Goal: Task Accomplishment & Management: Use online tool/utility

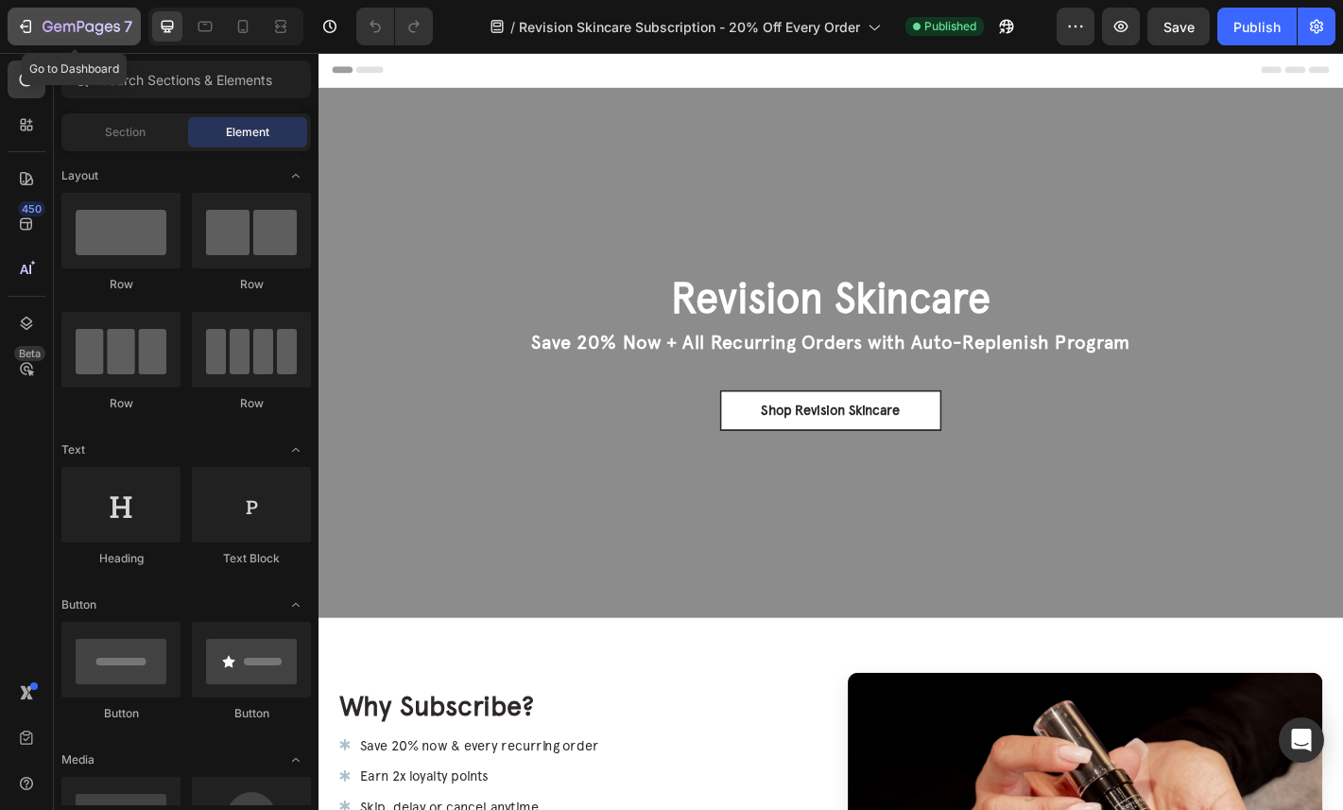
click at [42, 34] on div "7" at bounding box center [74, 26] width 116 height 23
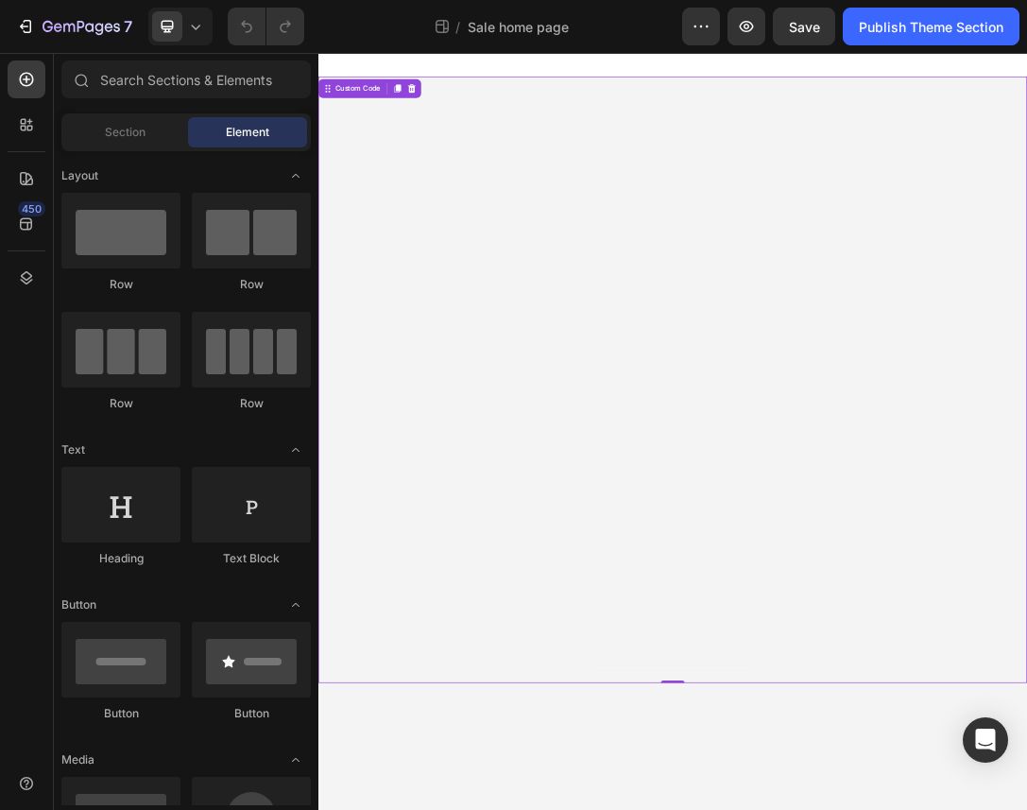
click at [751, 471] on div "New: Skin Quiz" at bounding box center [886, 462] width 756 height 60
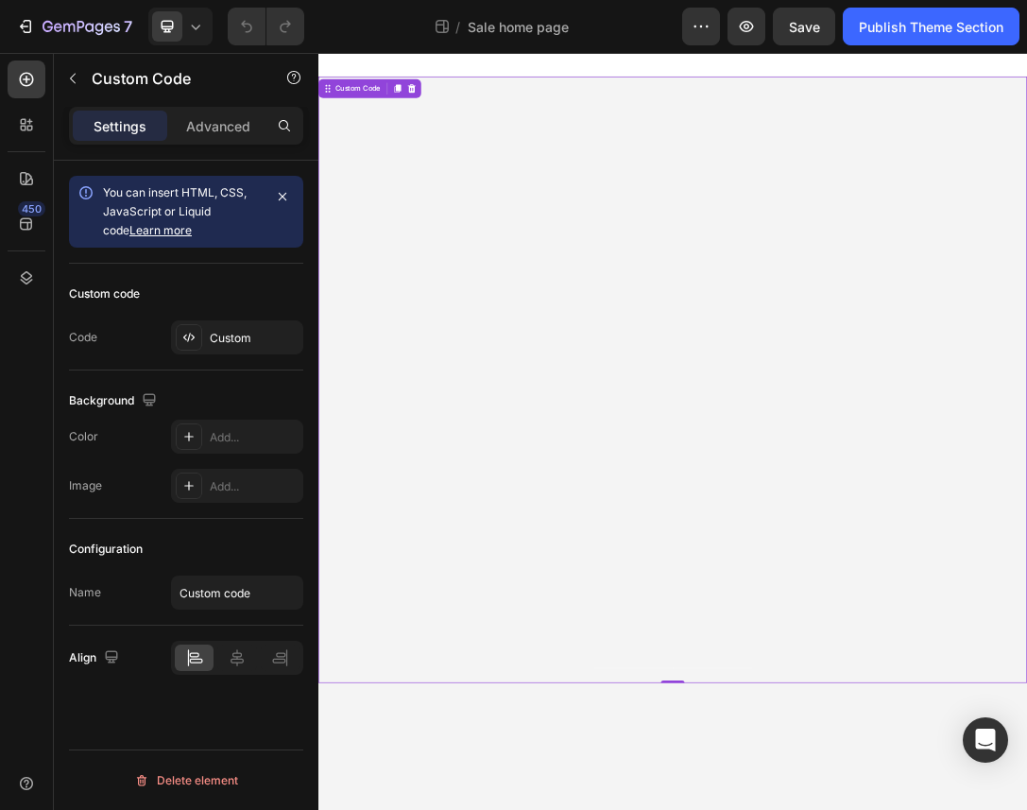
click at [751, 471] on div "New: Skin Quiz" at bounding box center [886, 462] width 756 height 60
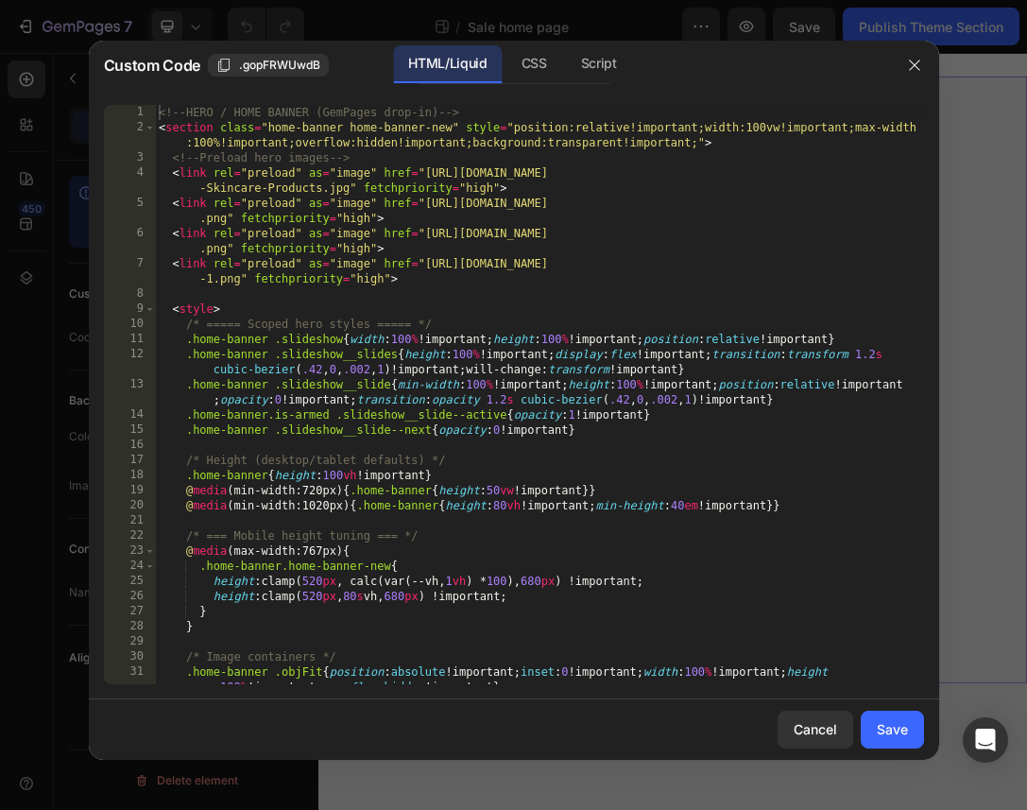
click at [604, 361] on div "<!-- HERO / HOME BANNER (GemPages drop-in) --> < section class = "home-banner h…" at bounding box center [539, 410] width 768 height 610
type textarea "<!-- /HERO -->"
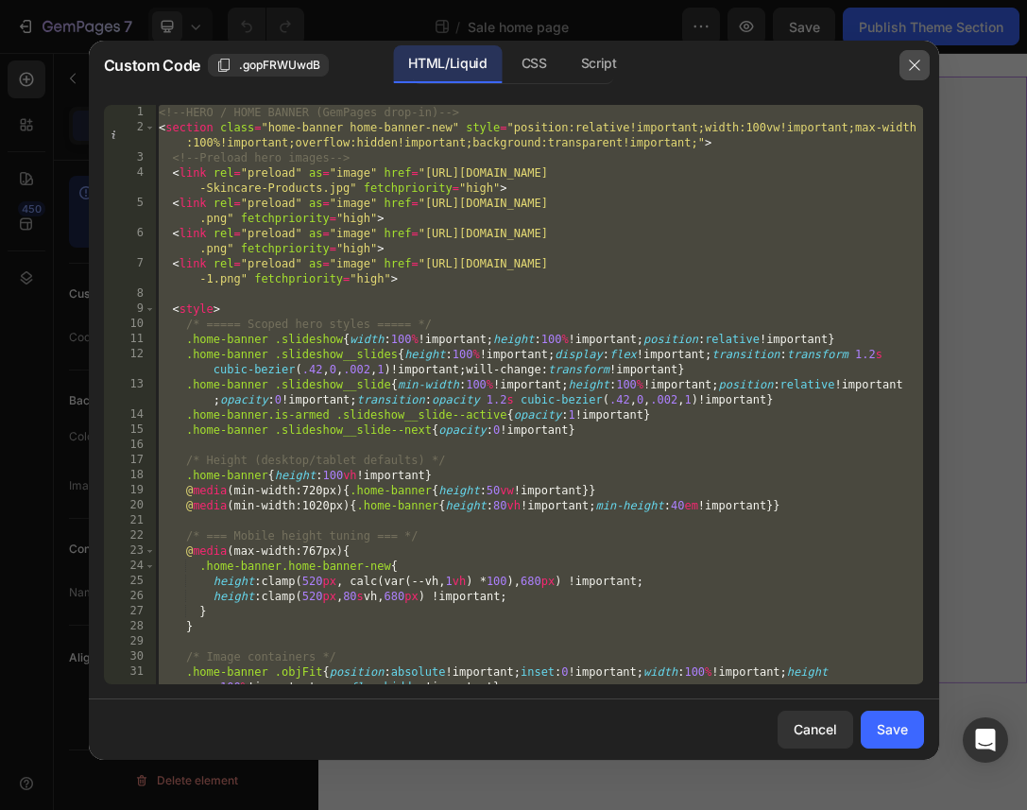
click at [923, 66] on button "button" at bounding box center [915, 65] width 30 height 30
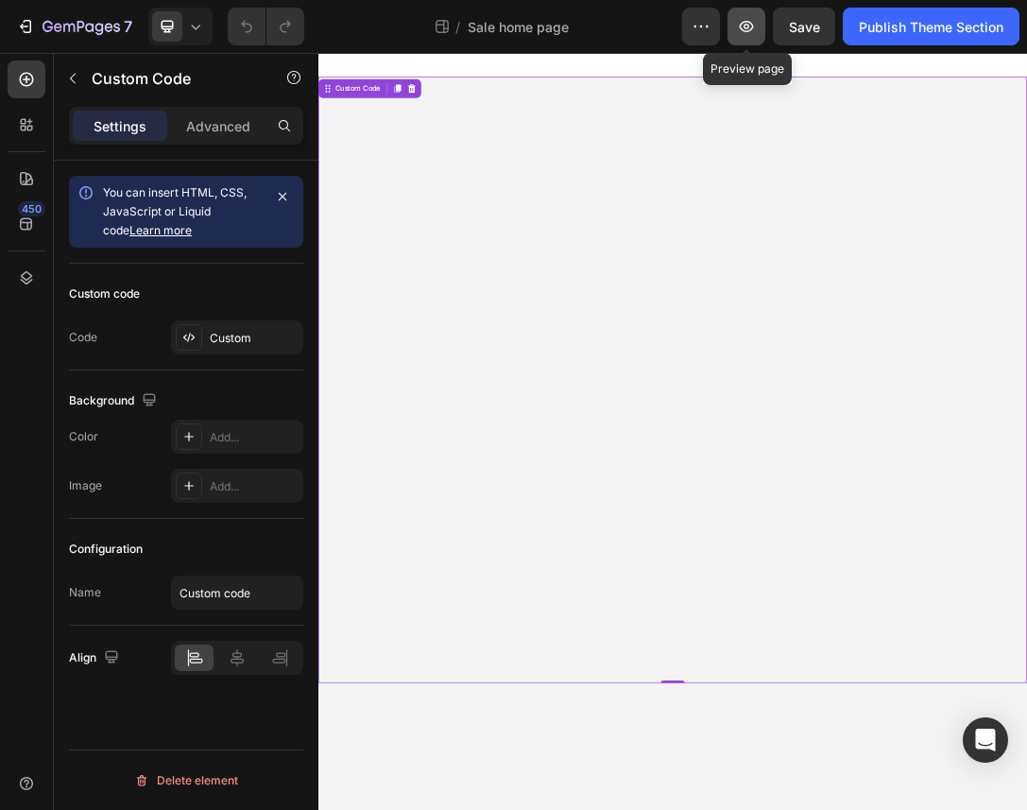
click at [737, 29] on icon "button" at bounding box center [746, 26] width 19 height 19
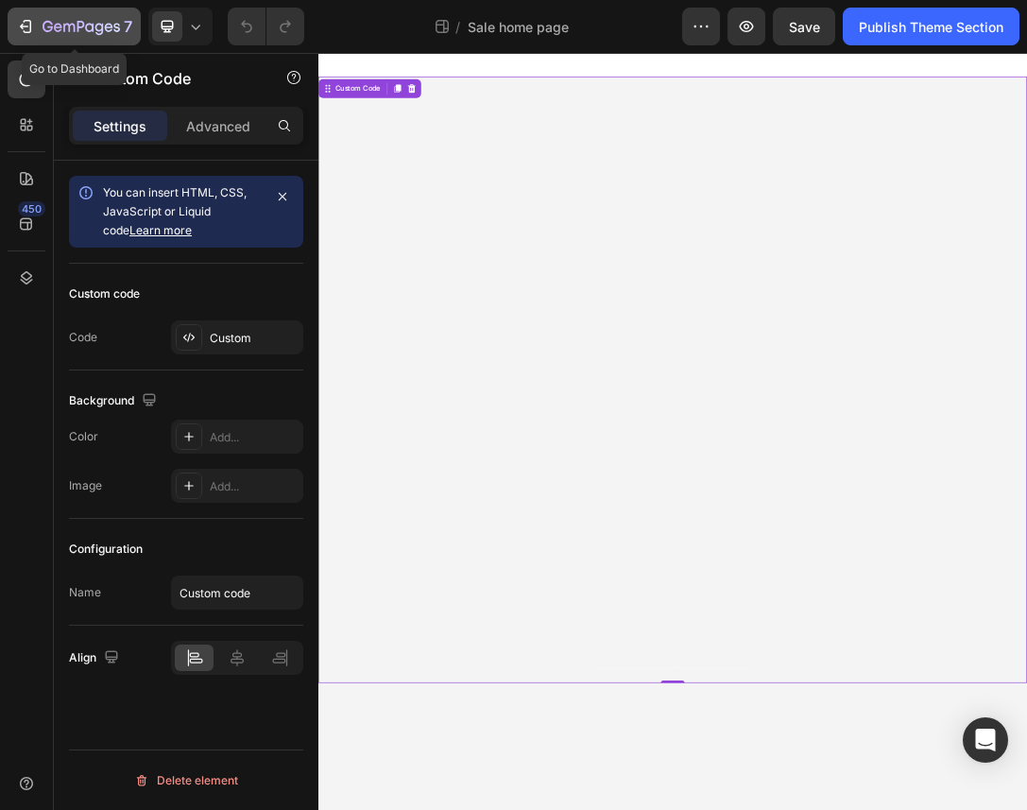
click at [87, 34] on icon "button" at bounding box center [82, 28] width 78 height 16
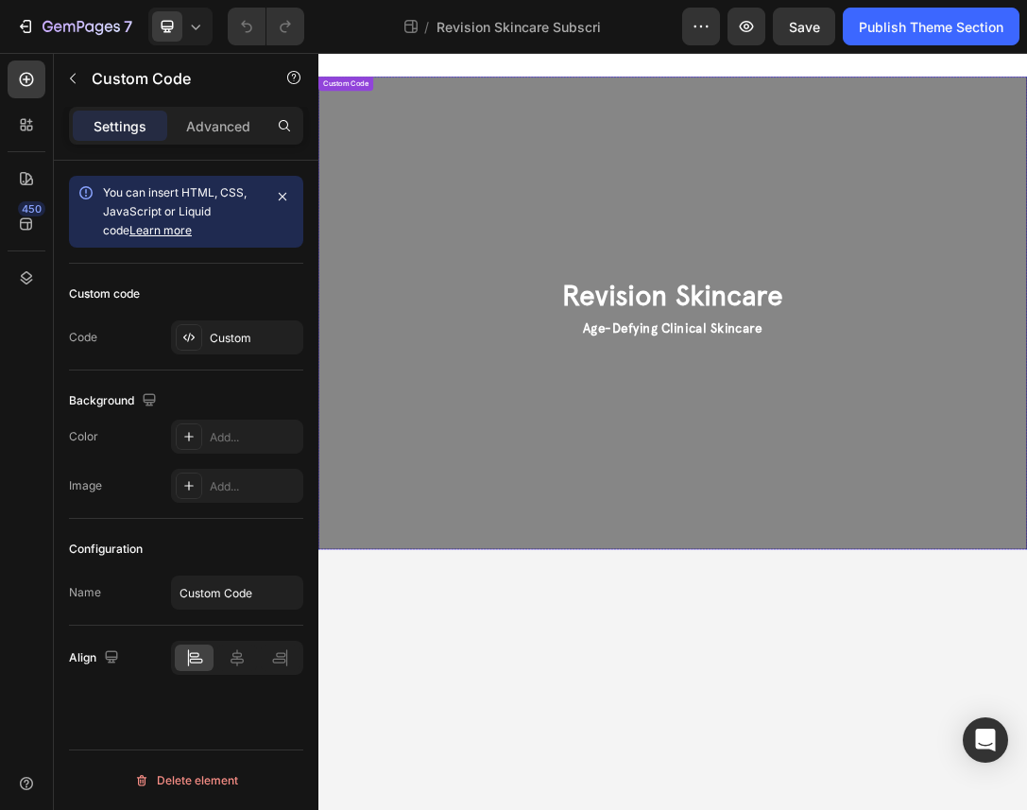
click at [817, 532] on div "Revision Skincare Age-Defying Clinical Skincare Age-Defying Clinical Skincare" at bounding box center [886, 469] width 1134 height 756
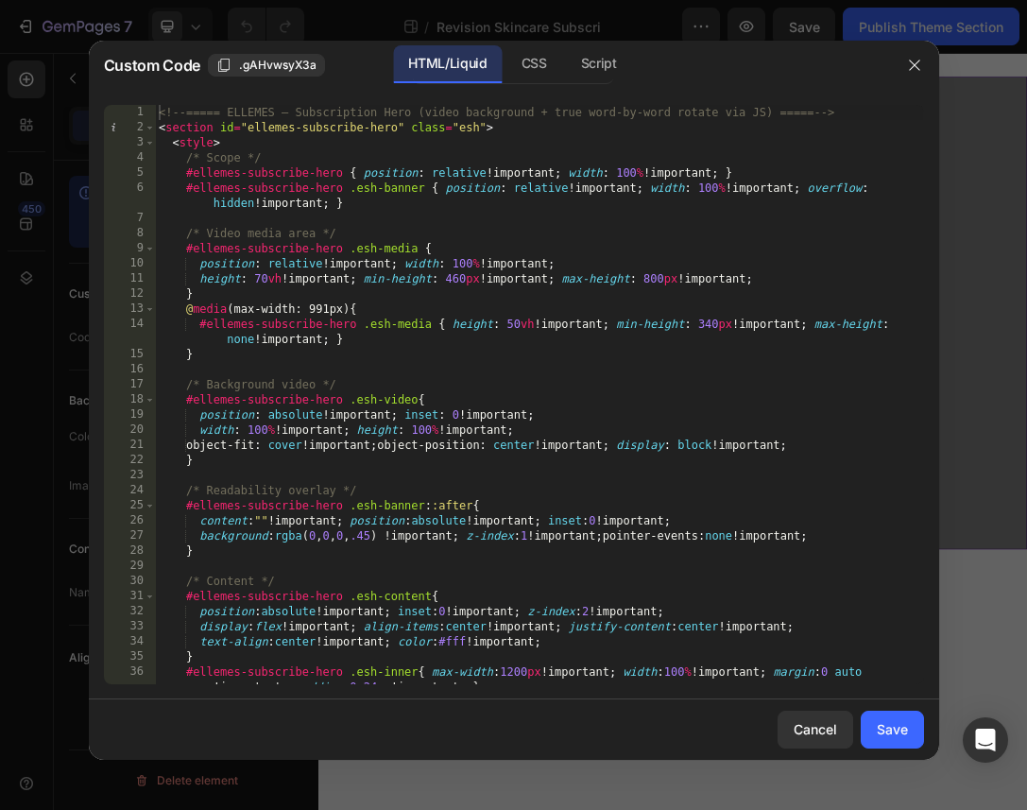
type textarea "}"
click at [630, 352] on div "<!-- ===== ELLEMES — Subscription Hero (video background + true word-by-word ro…" at bounding box center [539, 410] width 768 height 610
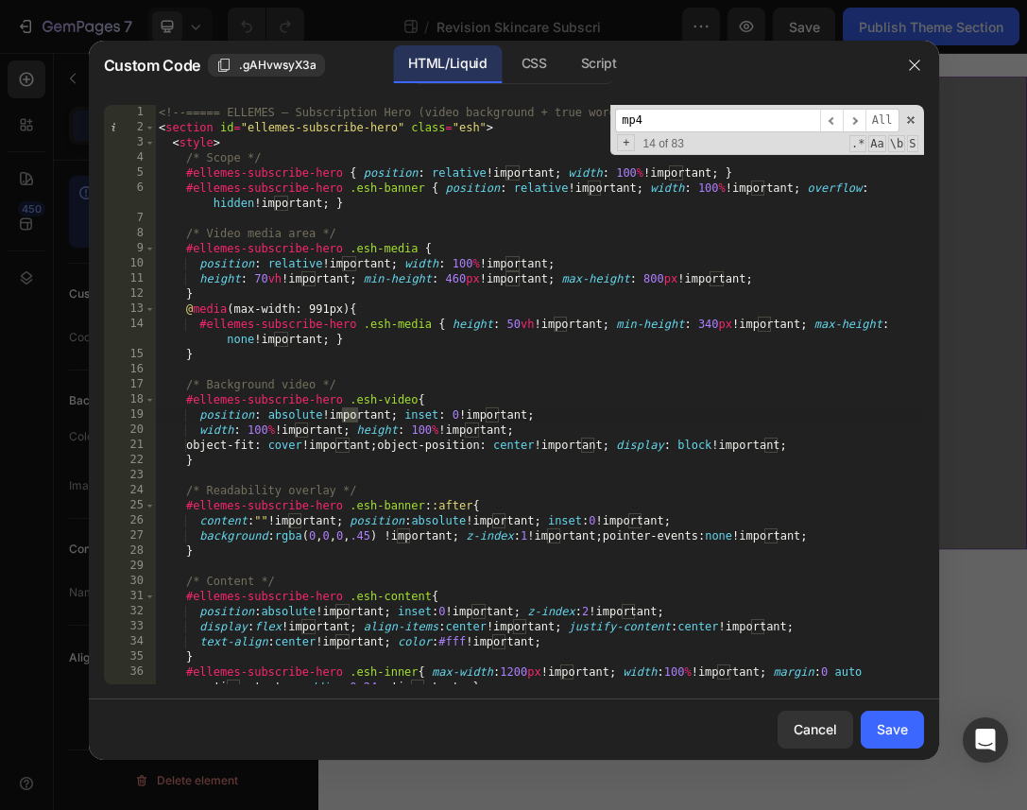
scroll to position [1147, 0]
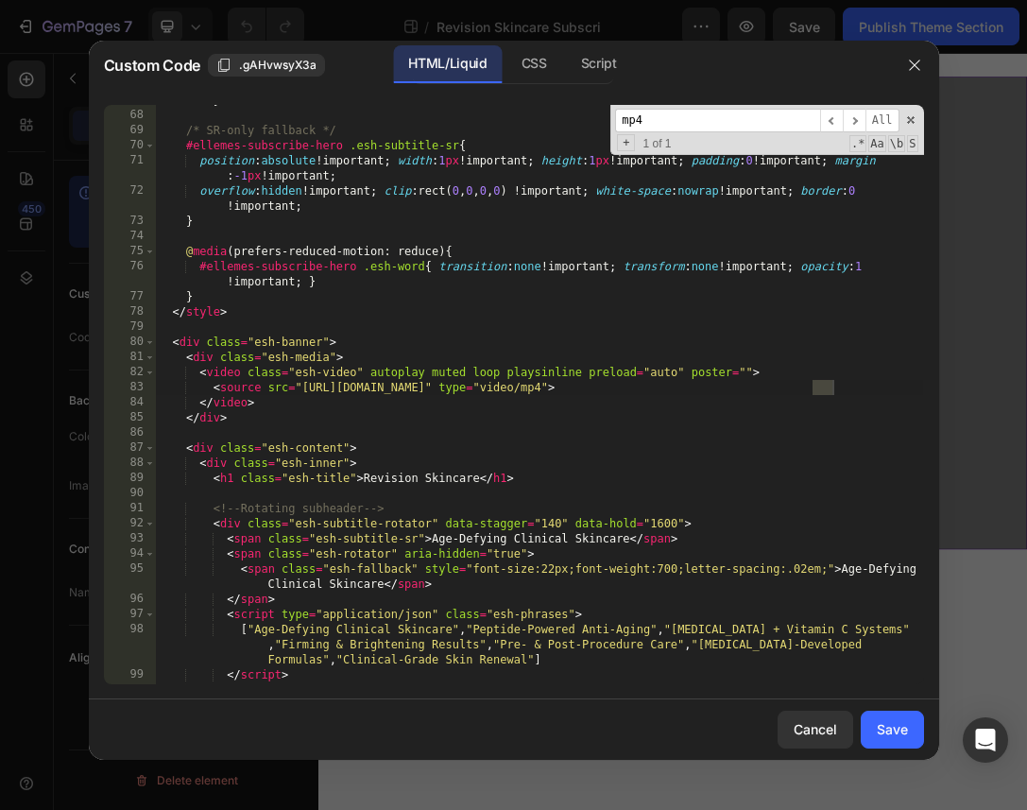
type input "mp4"
click at [301, 388] on div "#ellemes-subscribe-hero .esh-word.is-out { transform : translateY( -100 % ) !im…" at bounding box center [539, 390] width 768 height 625
click at [718, 388] on div "#ellemes-subscribe-hero .esh-word.is-out { transform : translateY( -100 % ) !im…" at bounding box center [539, 390] width 768 height 625
click at [307, 386] on div "#ellemes-subscribe-hero .esh-word.is-out { transform : translateY( -100 % ) !im…" at bounding box center [539, 390] width 768 height 625
click at [300, 388] on div "#ellemes-subscribe-hero .esh-word.is-out { transform : translateY( -100 % ) !im…" at bounding box center [539, 390] width 768 height 625
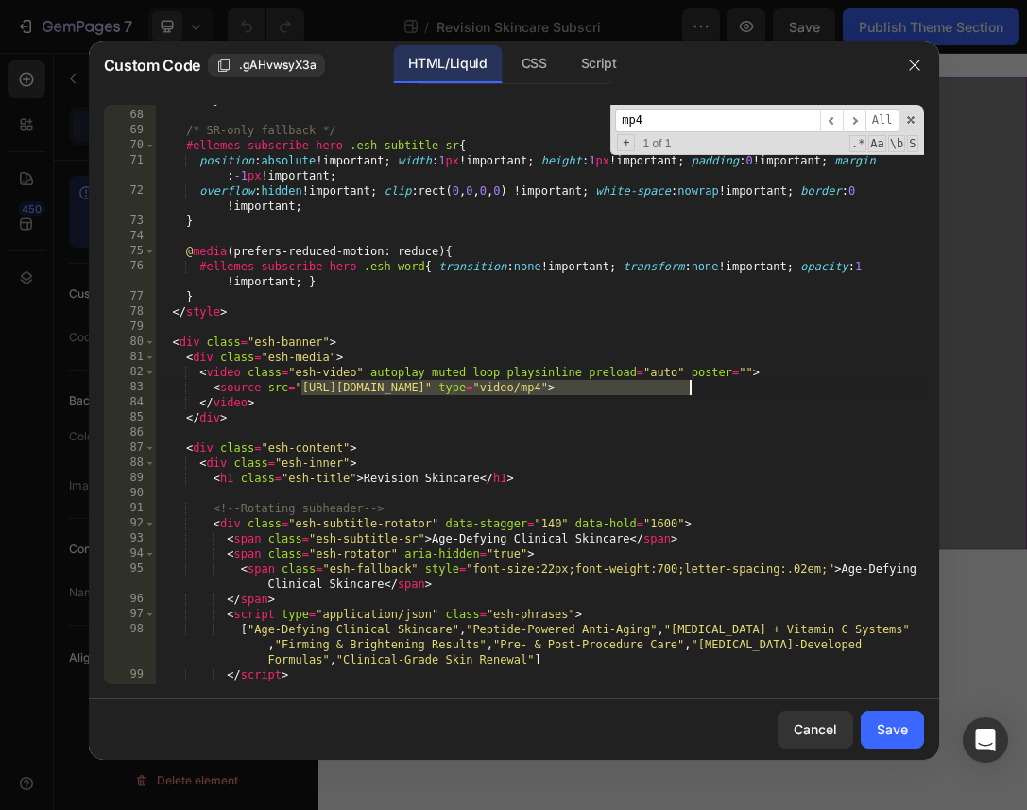
click at [688, 391] on div "#ellemes-subscribe-hero .esh-word.is-out { transform : translateY( -100 % ) !im…" at bounding box center [539, 390] width 768 height 625
click at [395, 477] on div "#ellemes-subscribe-hero .esh-word.is-out { transform : translateY( -100 % ) !im…" at bounding box center [539, 390] width 768 height 625
type textarea "<h1 class="esh-title">Revision Skincare</h1>"
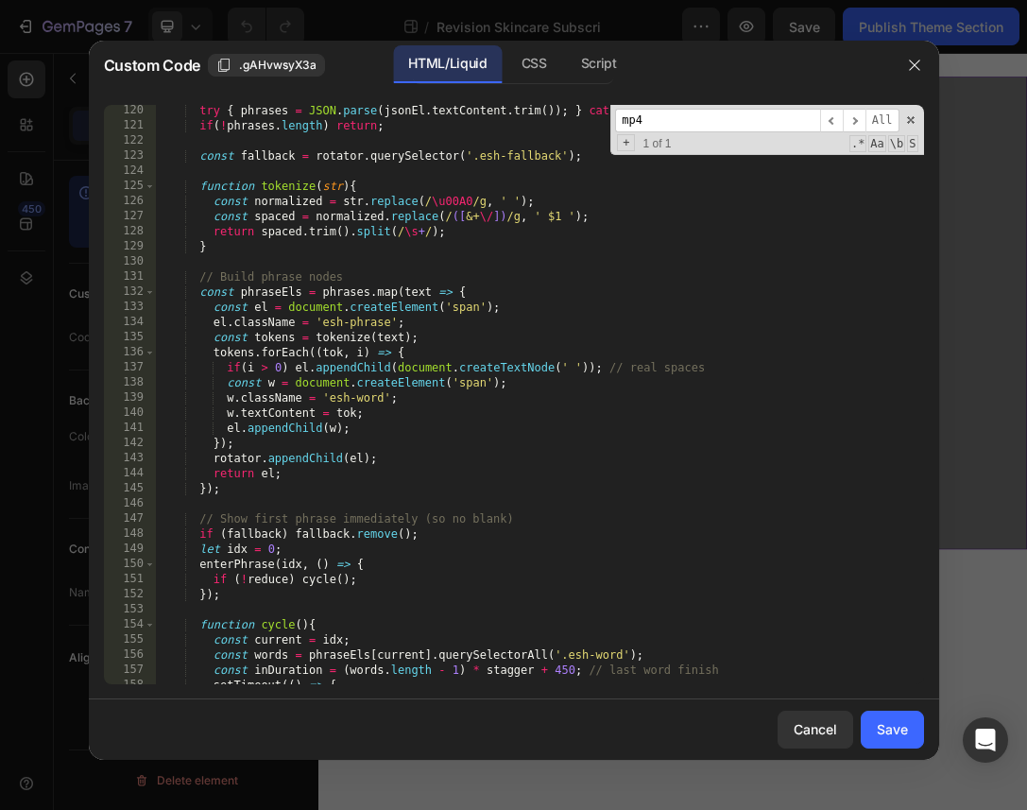
scroll to position [2028, 0]
click at [910, 66] on icon "button" at bounding box center [914, 65] width 15 height 15
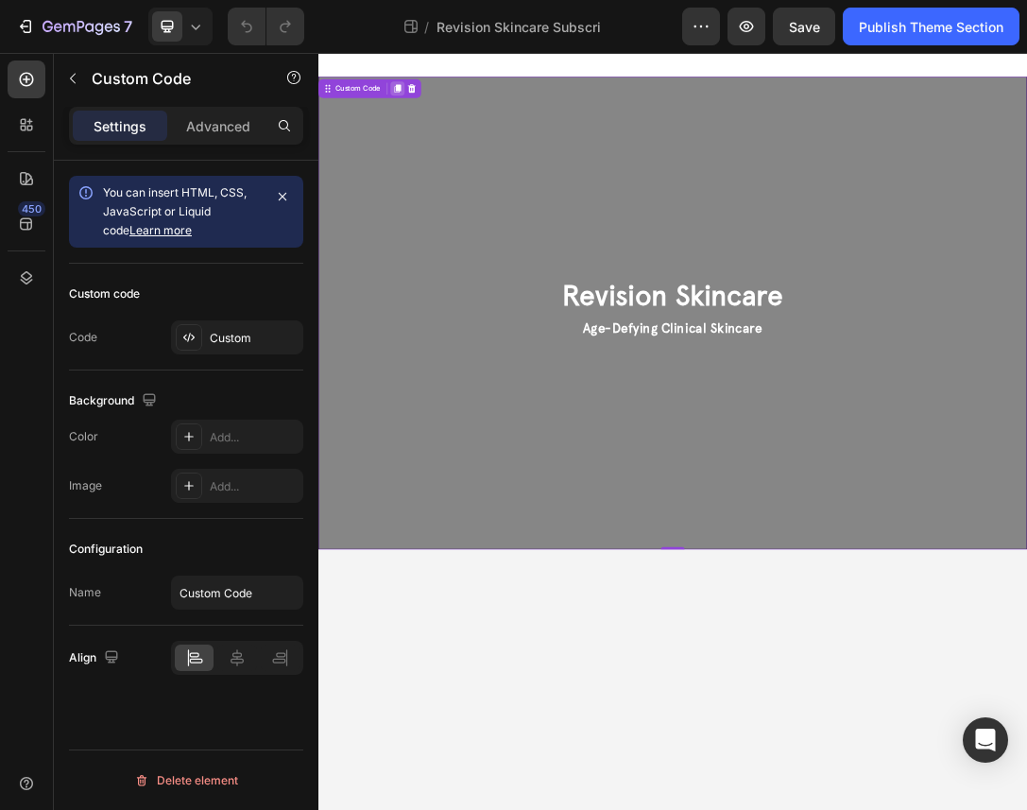
click at [448, 104] on icon at bounding box center [445, 109] width 10 height 13
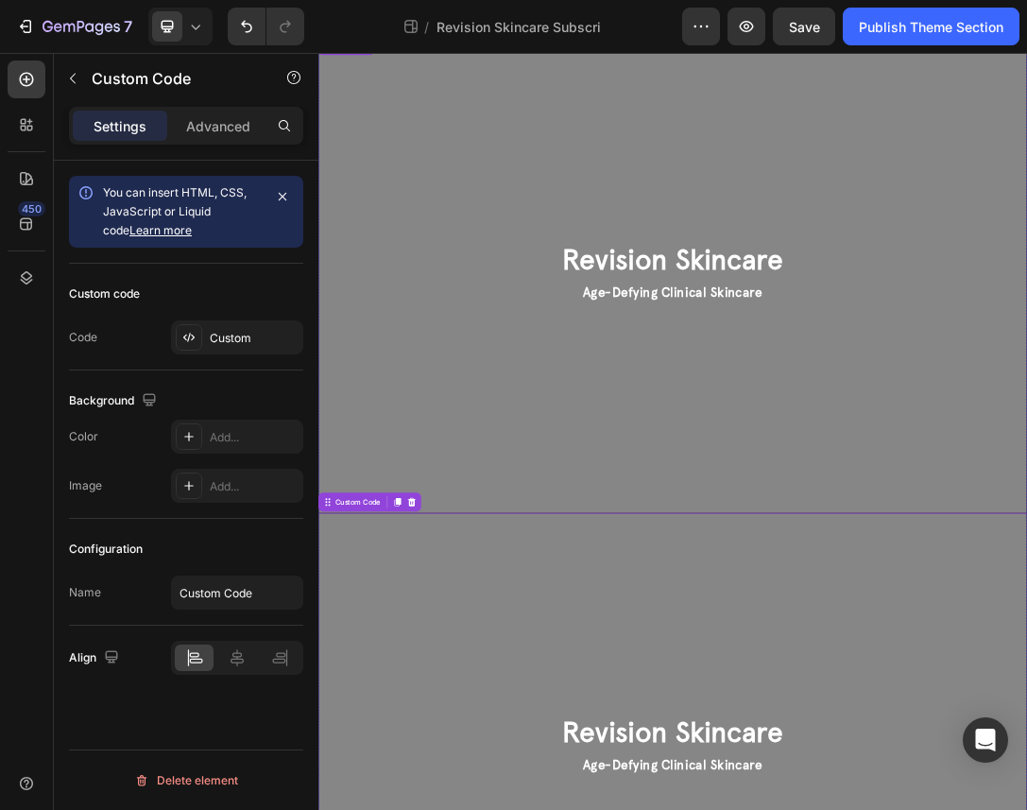
scroll to position [0, 0]
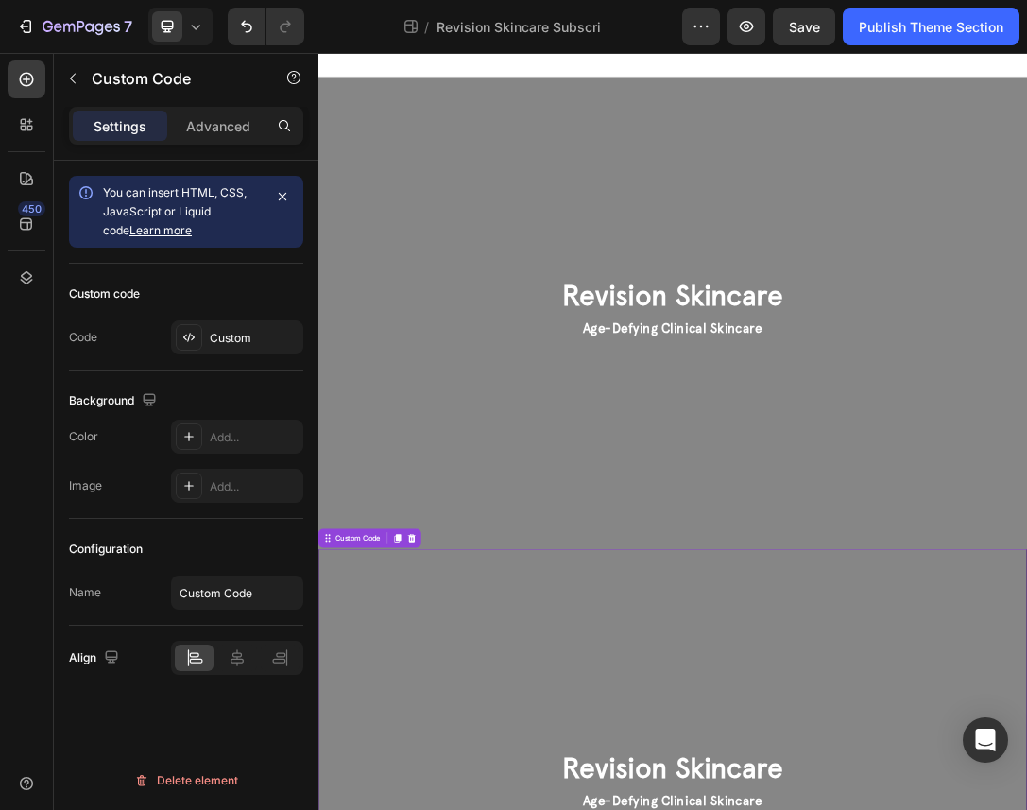
click at [812, 463] on h1 "Revision Skincare" at bounding box center [885, 441] width 1089 height 50
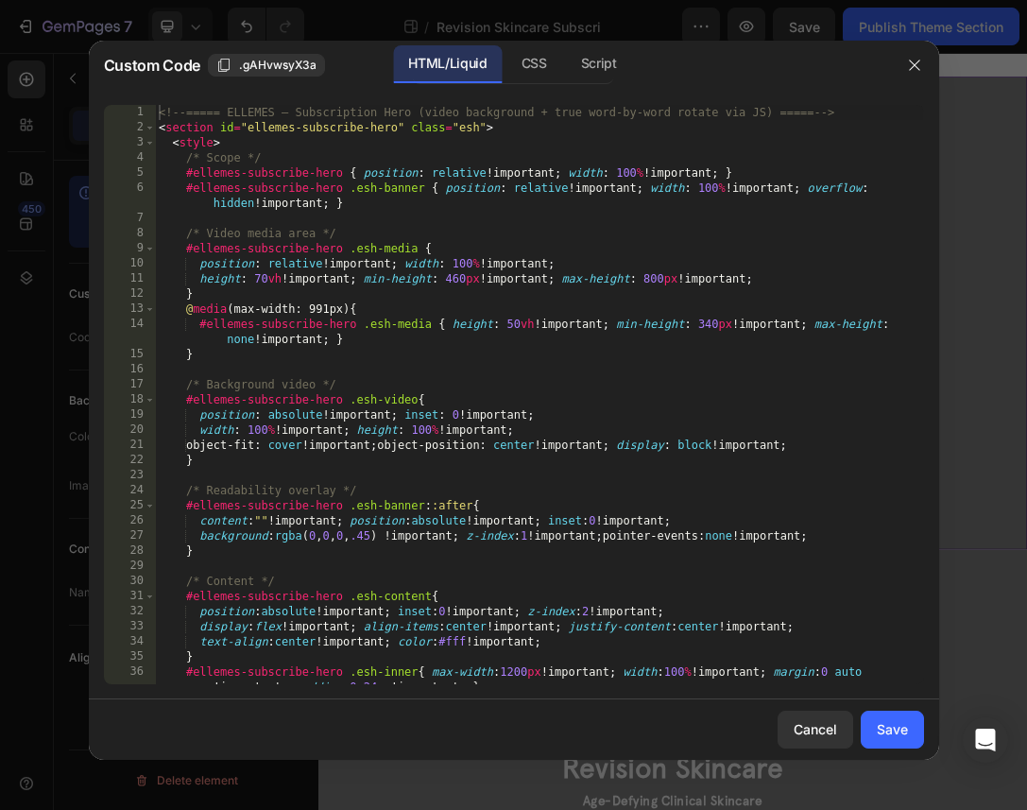
click at [630, 363] on div "<!-- ===== ELLEMES — Subscription Hero (video background + true word-by-word ro…" at bounding box center [539, 410] width 768 height 610
type textarea "</section>"
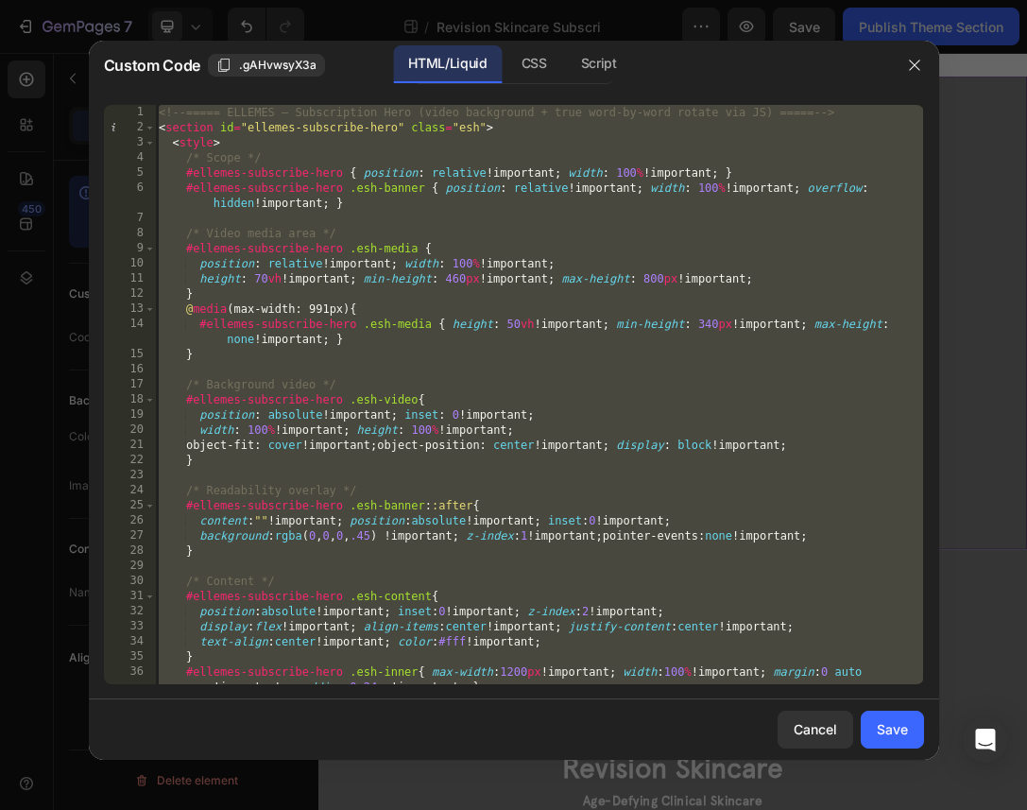
paste textarea
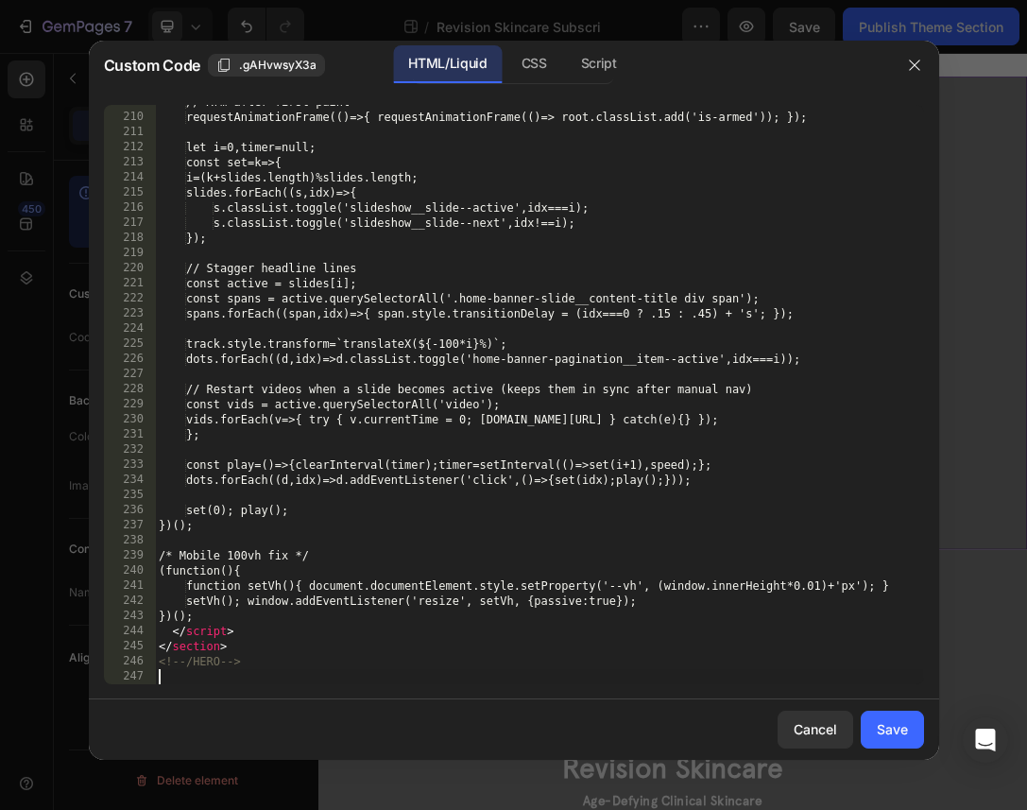
scroll to position [3640, 0]
click at [888, 726] on div "Save" at bounding box center [892, 729] width 31 height 20
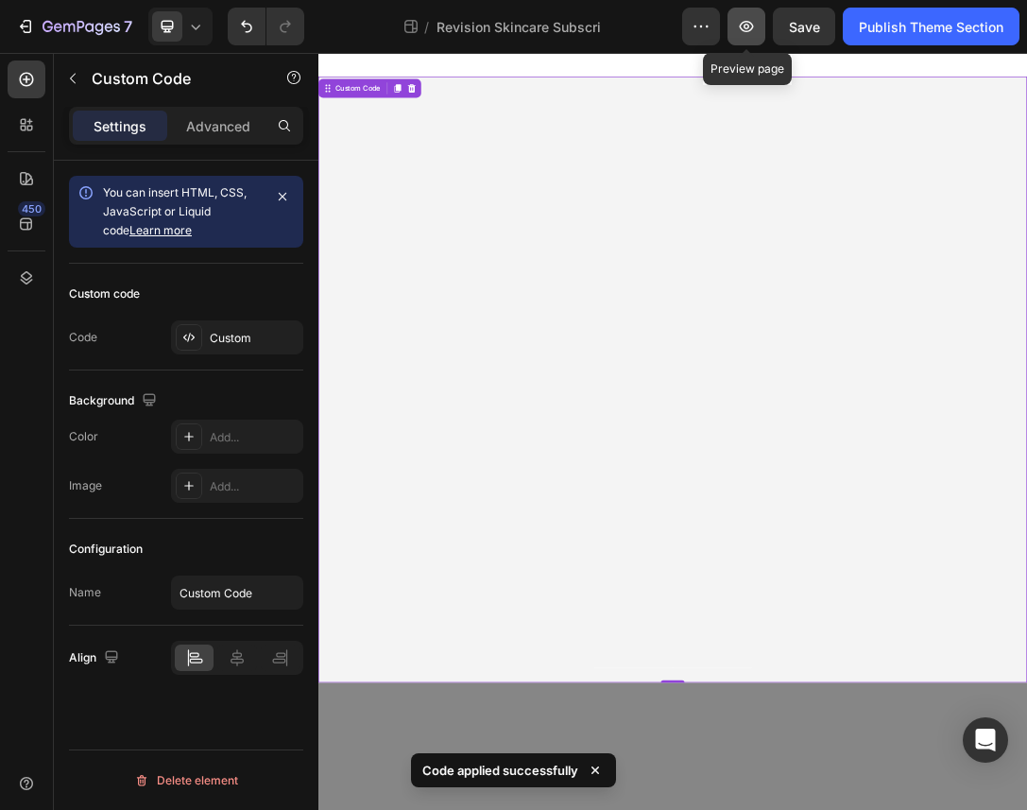
click at [748, 35] on icon "button" at bounding box center [746, 26] width 19 height 19
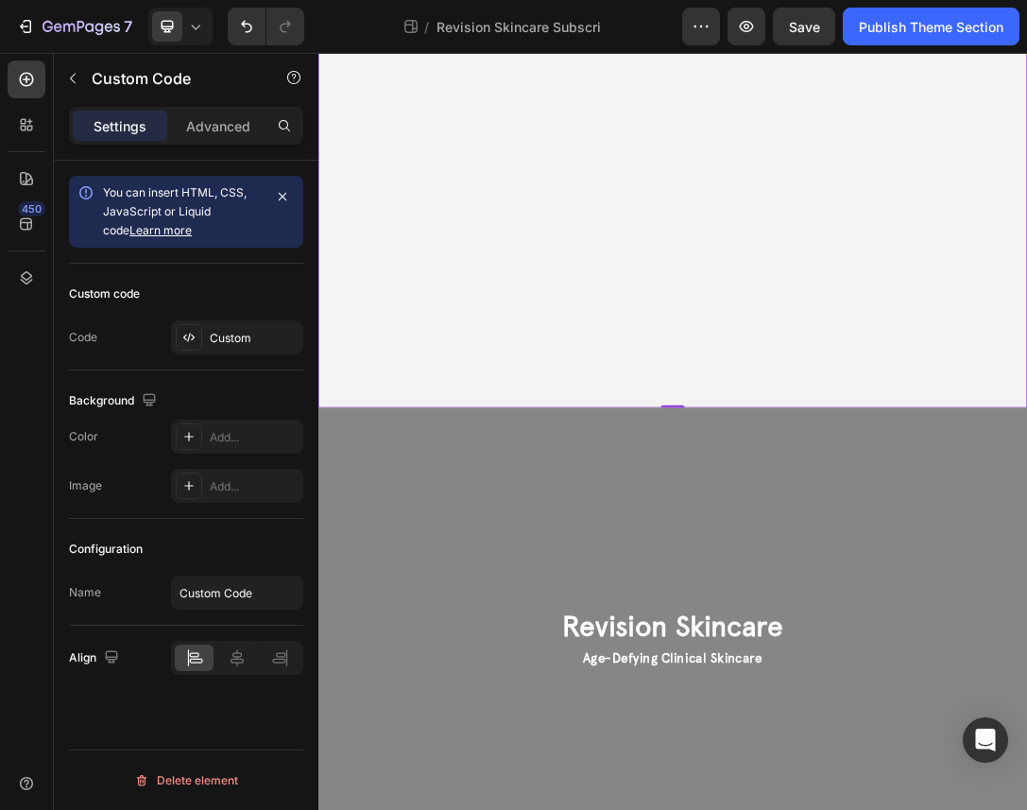
scroll to position [465, 0]
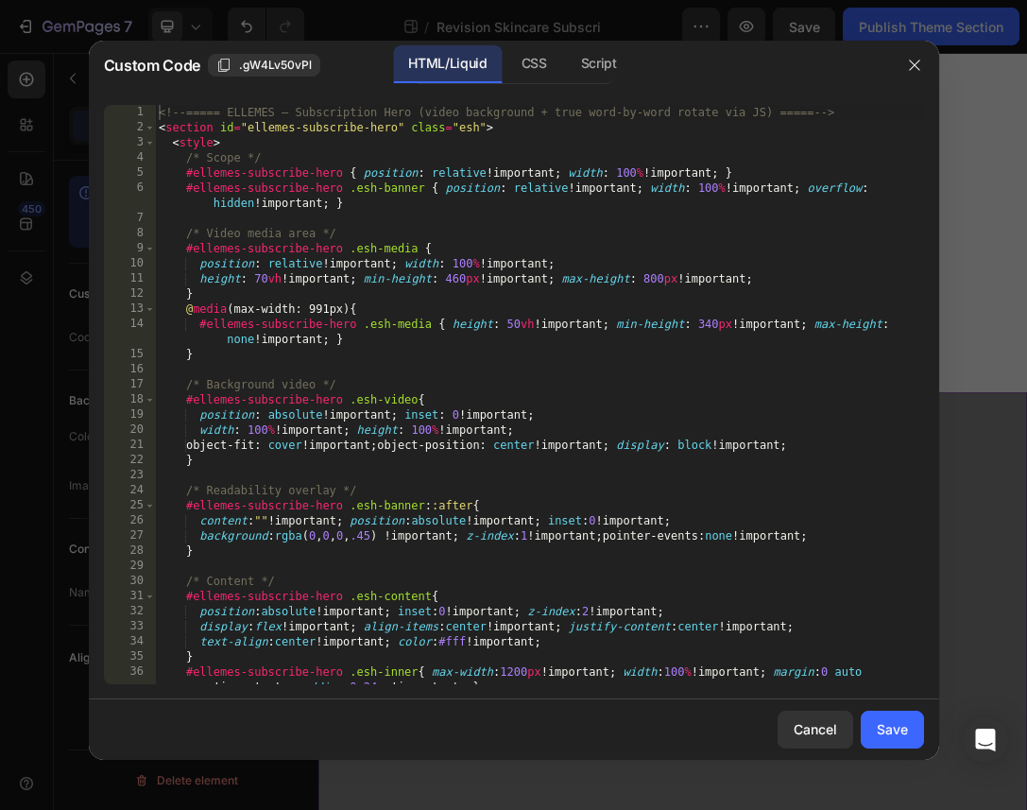
click at [663, 484] on div "<!-- ===== ELLEMES — Subscription Hero (video background + true word-by-word ro…" at bounding box center [539, 410] width 768 height 610
type textarea "</section>"
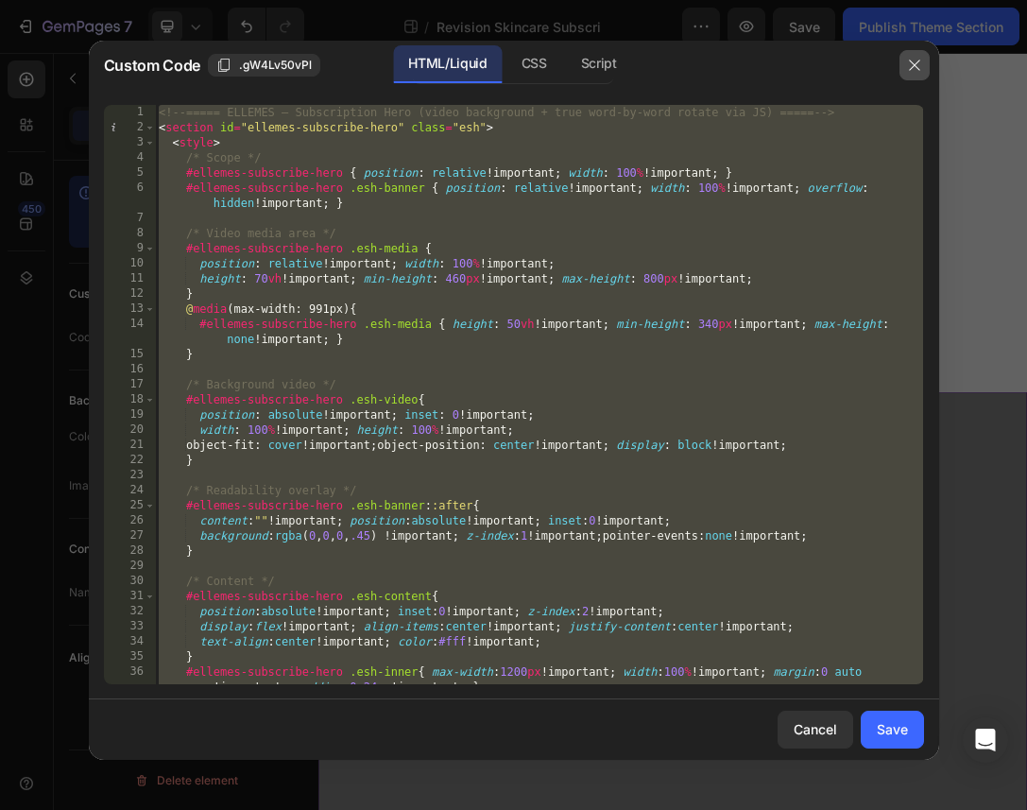
click at [916, 59] on icon "button" at bounding box center [914, 65] width 15 height 15
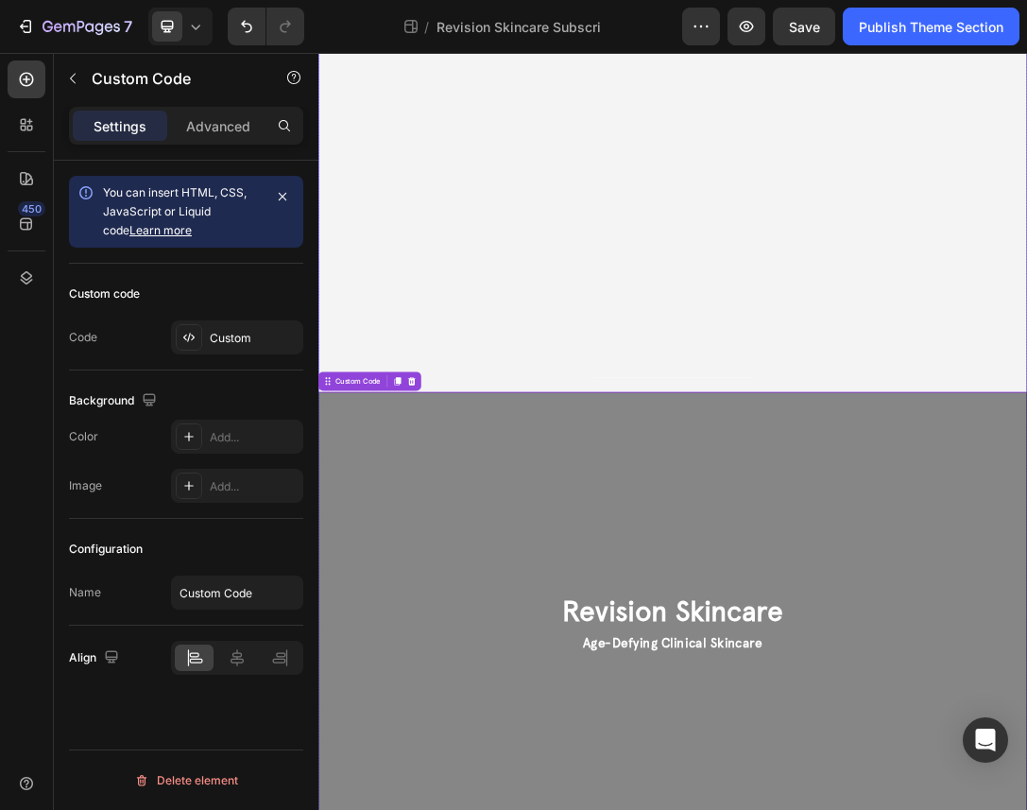
scroll to position [0, 0]
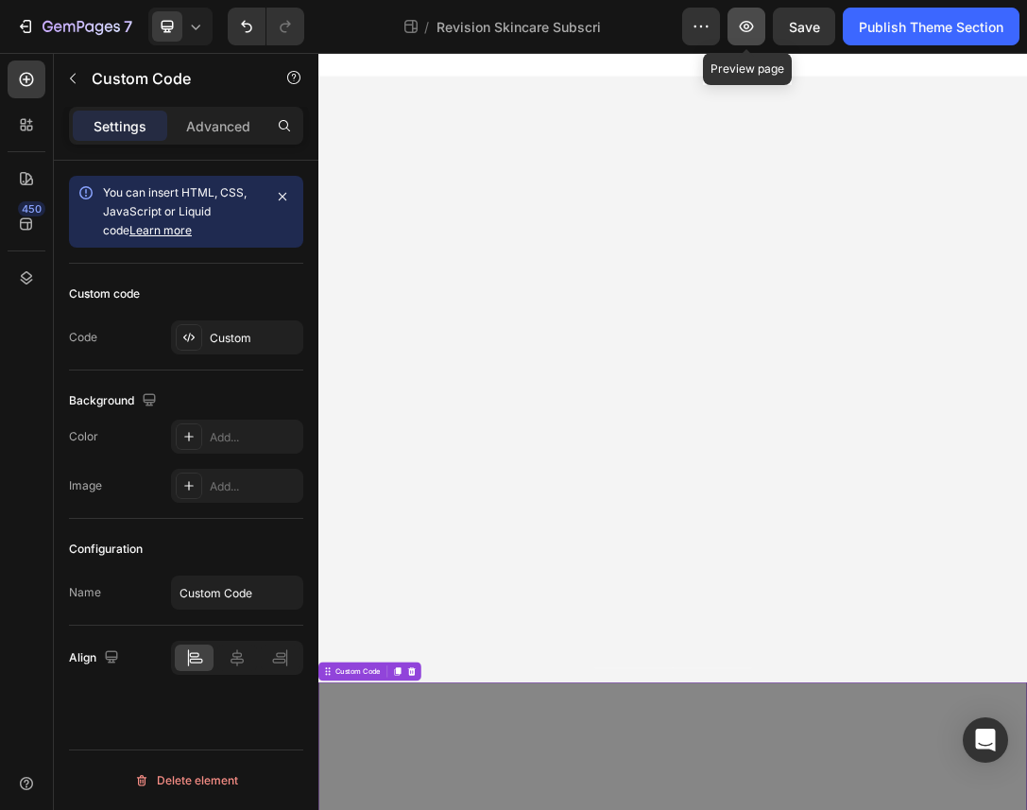
click at [753, 34] on icon "button" at bounding box center [746, 26] width 19 height 19
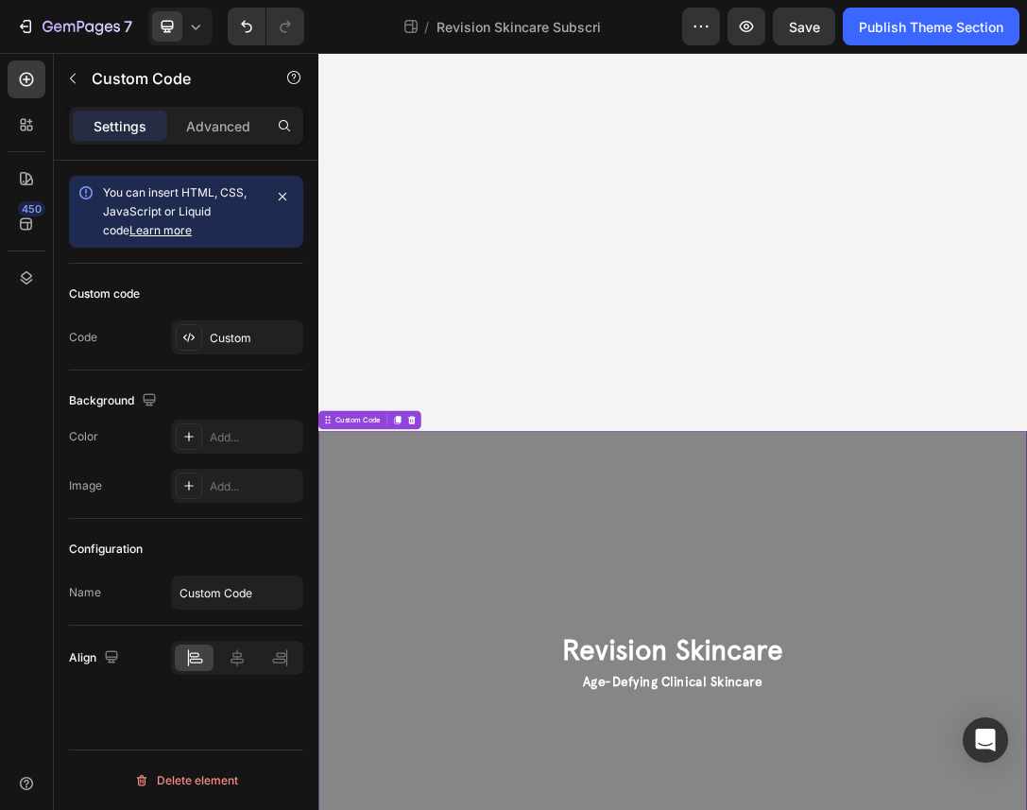
scroll to position [406, 0]
click at [474, 633] on icon at bounding box center [467, 637] width 15 height 15
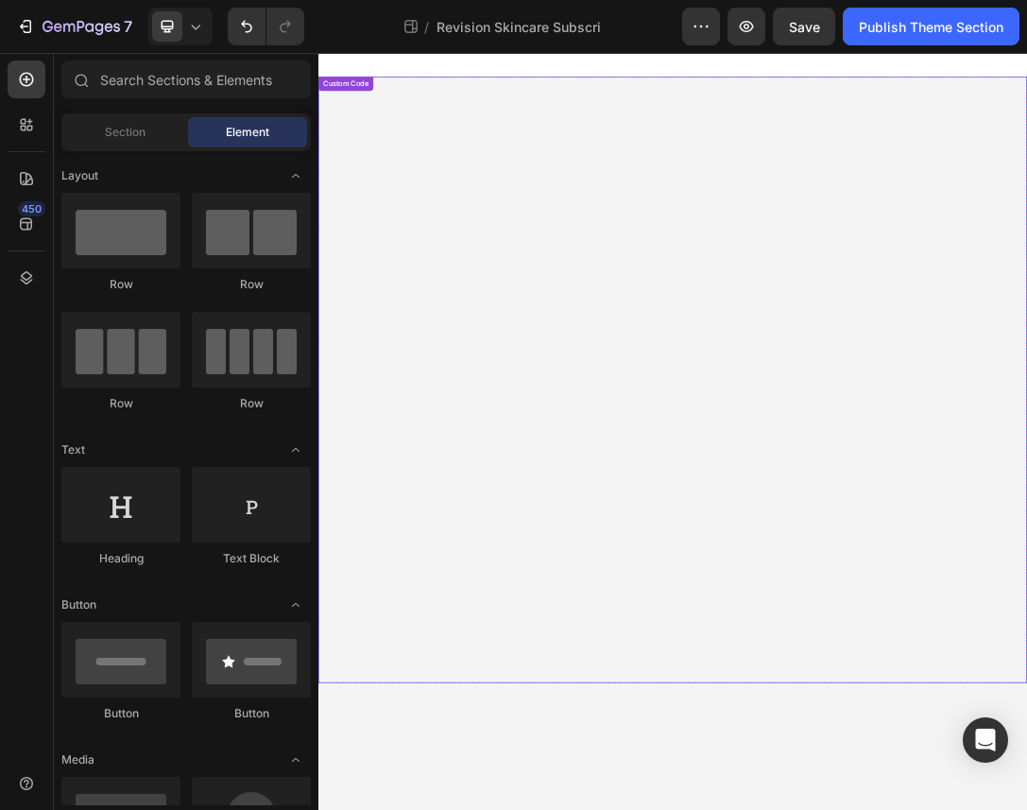
click at [779, 305] on div "Revision Skincare Save 20% Now + All Recurring Orders with Auto-Replenishment. …" at bounding box center [886, 576] width 1134 height 970
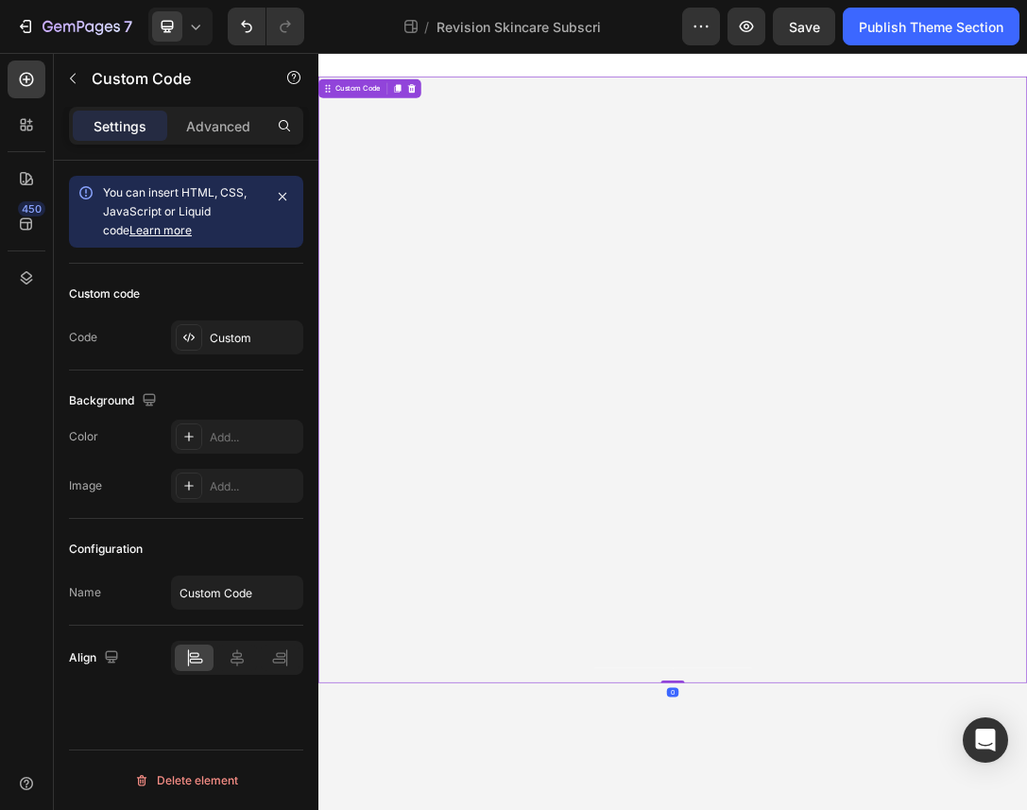
click at [779, 305] on div "Revision Skincare Save 20% Now + All Recurring Orders with Auto-Replenishment. …" at bounding box center [886, 576] width 1134 height 970
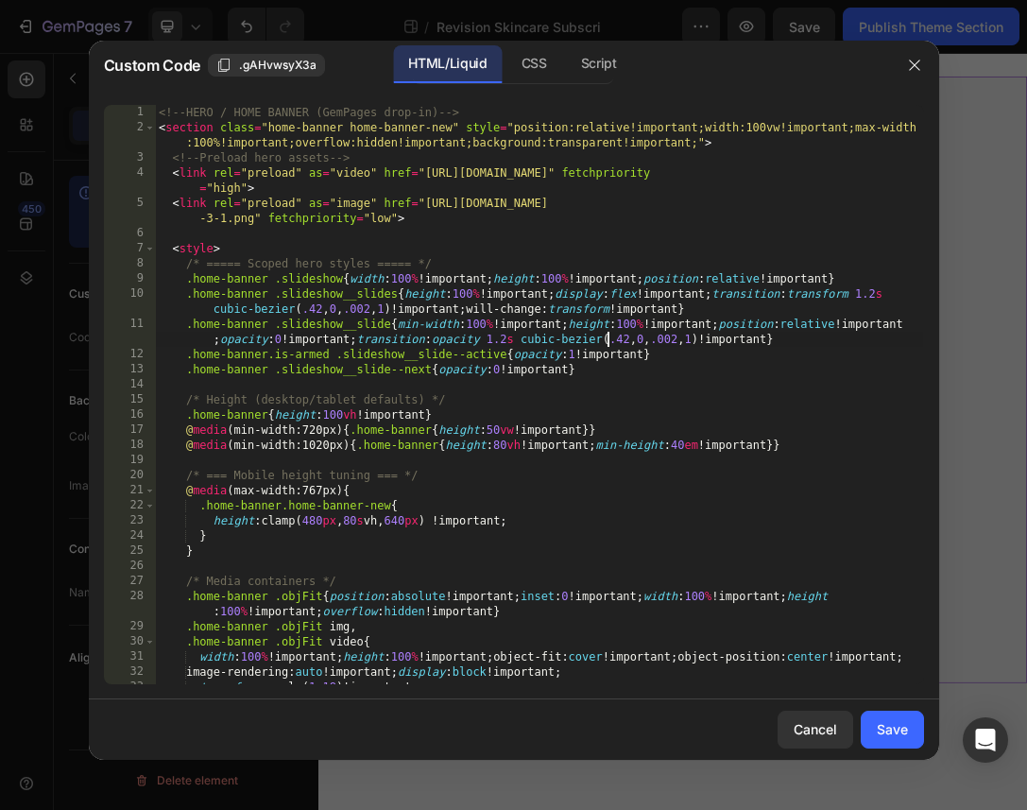
click at [610, 337] on div "<!-- HERO / HOME BANNER (GemPages drop-in) --> < section class = "home-banner h…" at bounding box center [539, 410] width 768 height 610
type textarea "<!-- /HERO -->"
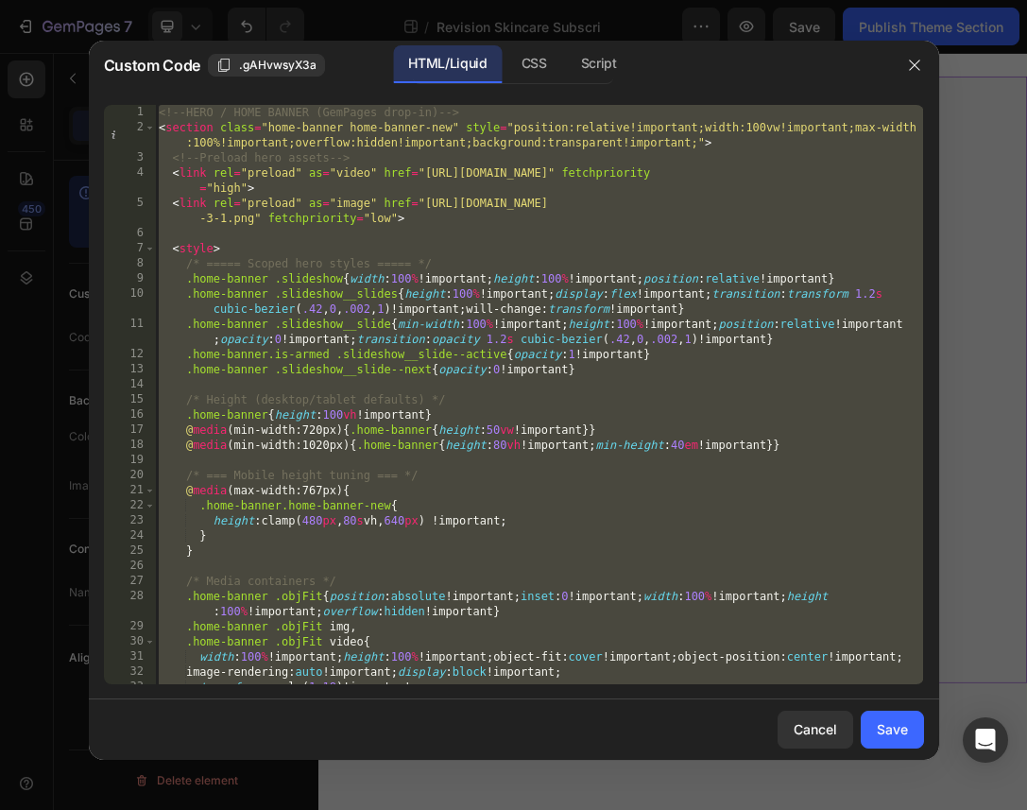
paste textarea
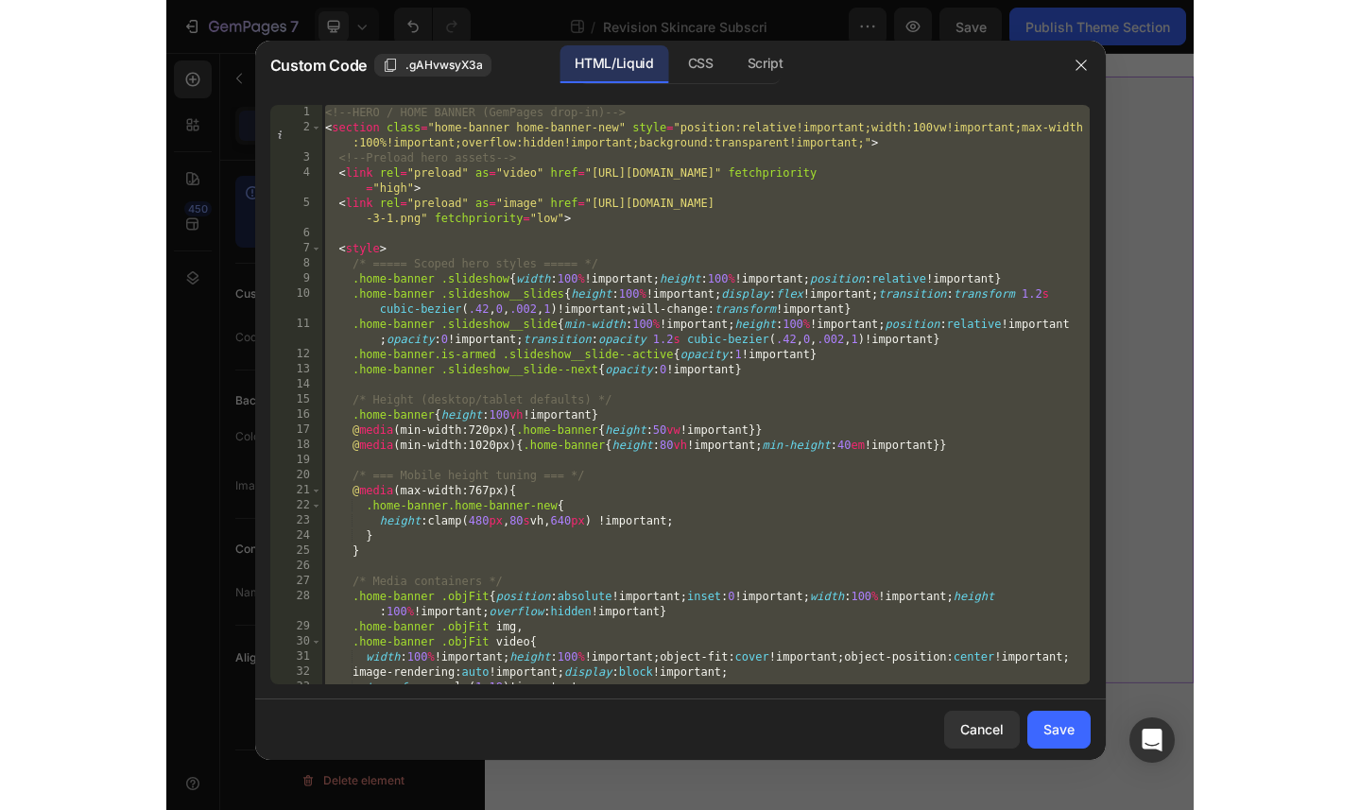
scroll to position [2264, 0]
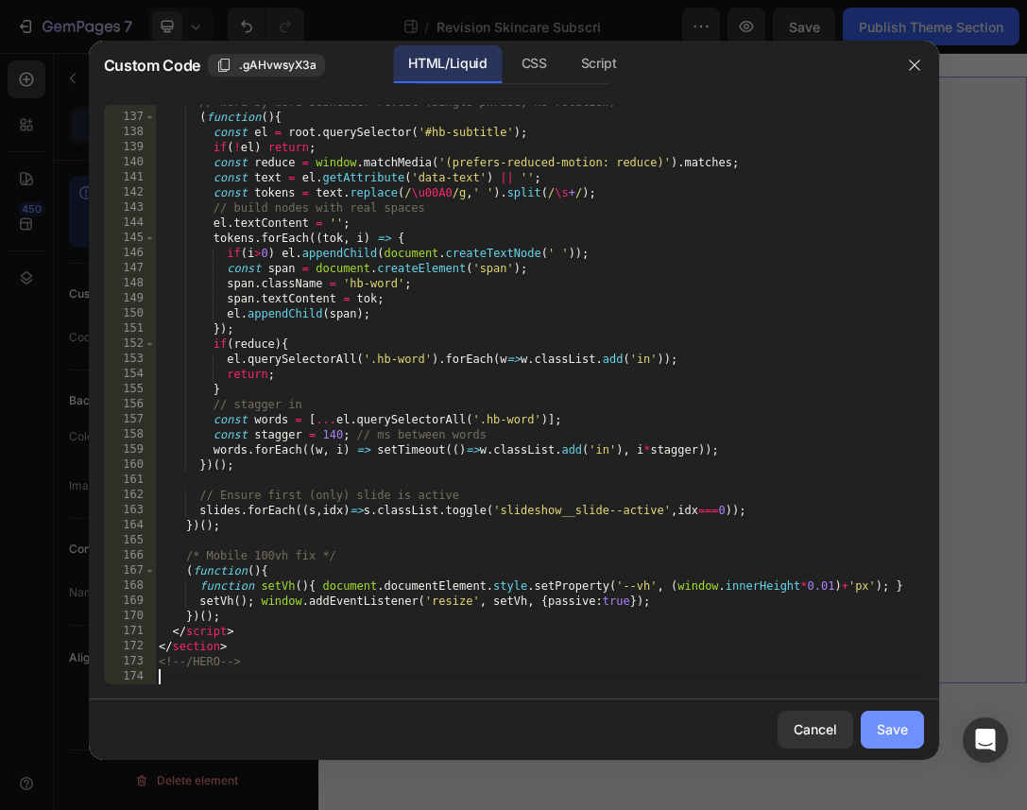
click at [877, 726] on div "Save" at bounding box center [892, 729] width 31 height 20
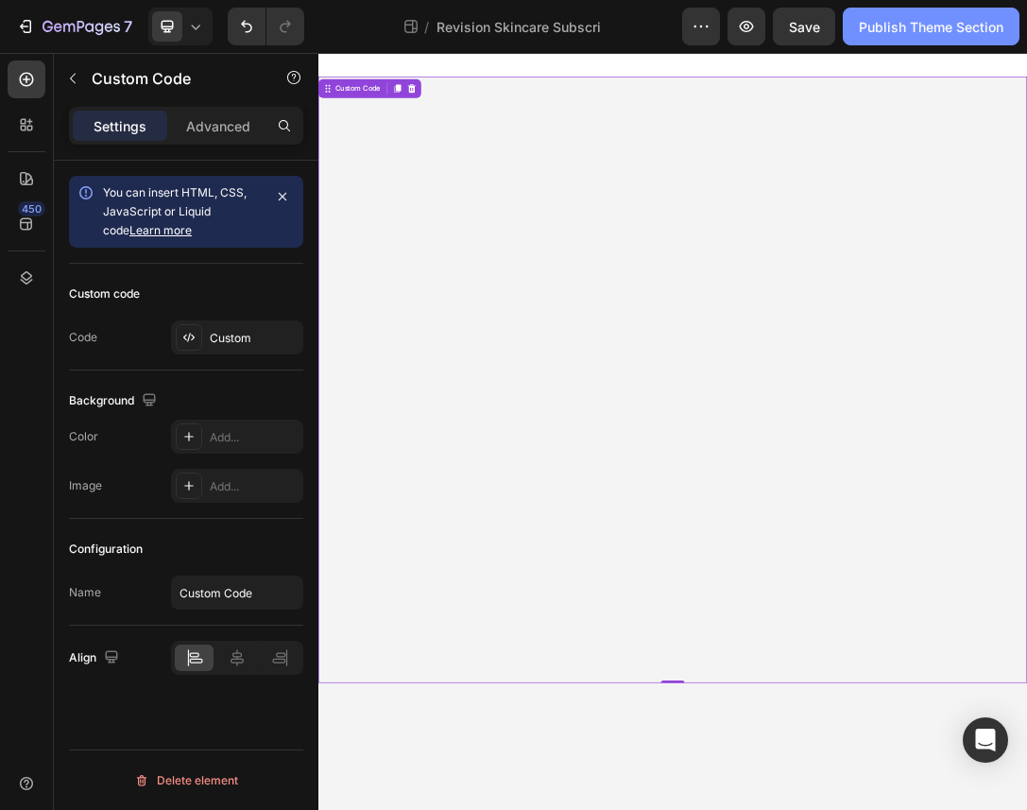
click at [889, 43] on button "Publish Theme Section" at bounding box center [931, 27] width 177 height 38
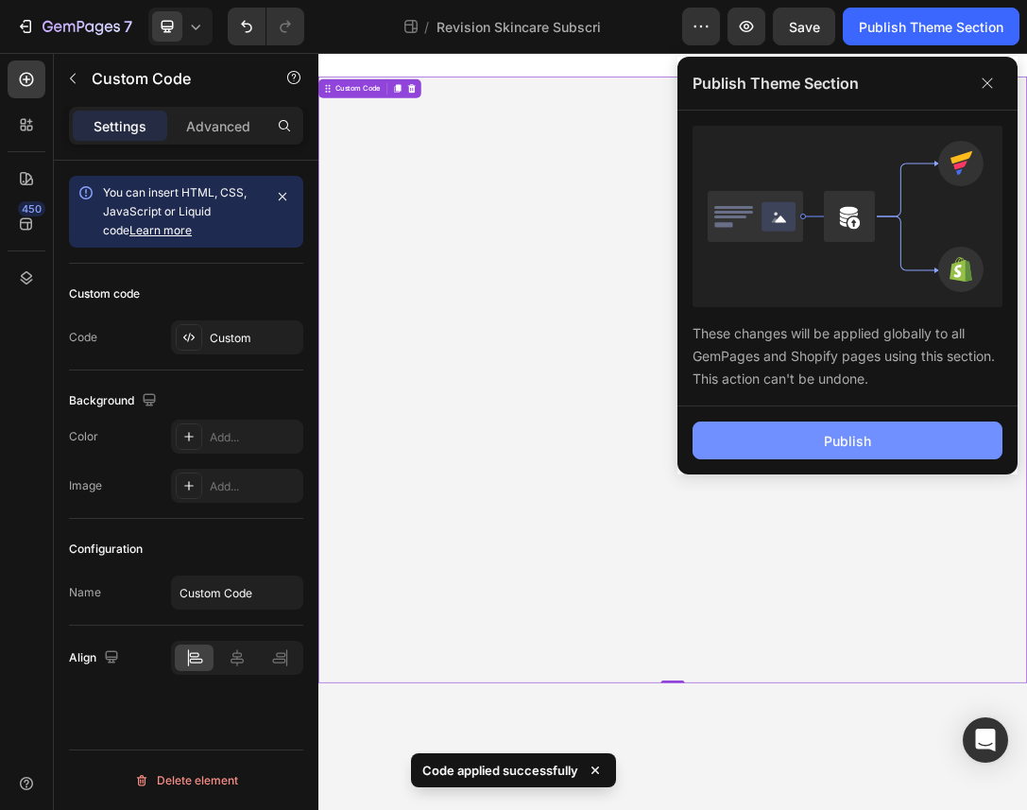
click at [890, 422] on button "Publish" at bounding box center [848, 441] width 310 height 38
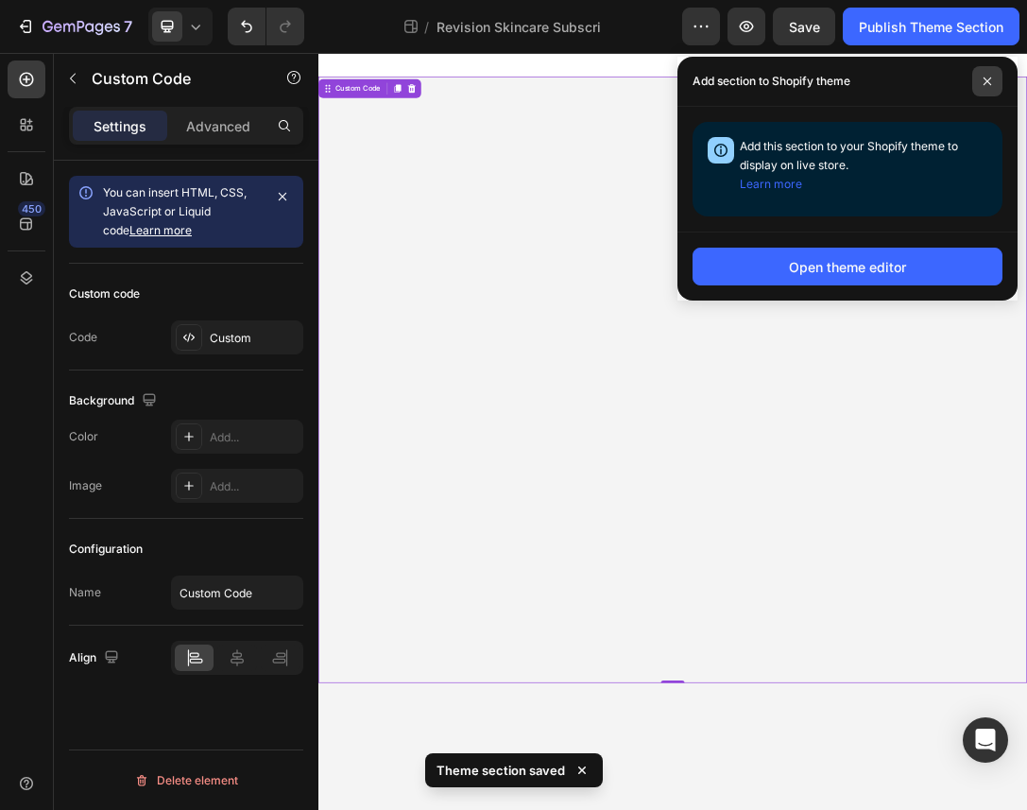
click at [992, 72] on span at bounding box center [988, 81] width 30 height 30
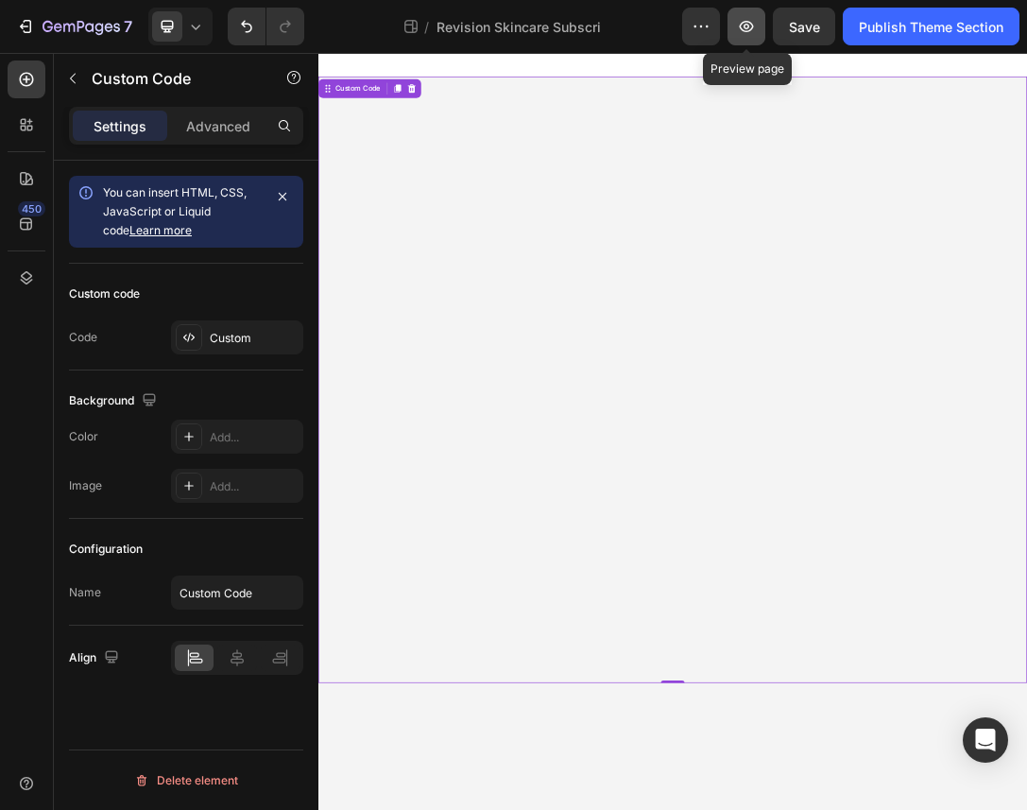
click at [756, 21] on button "button" at bounding box center [747, 27] width 38 height 38
click at [373, 111] on div "Custom Code" at bounding box center [381, 109] width 80 height 17
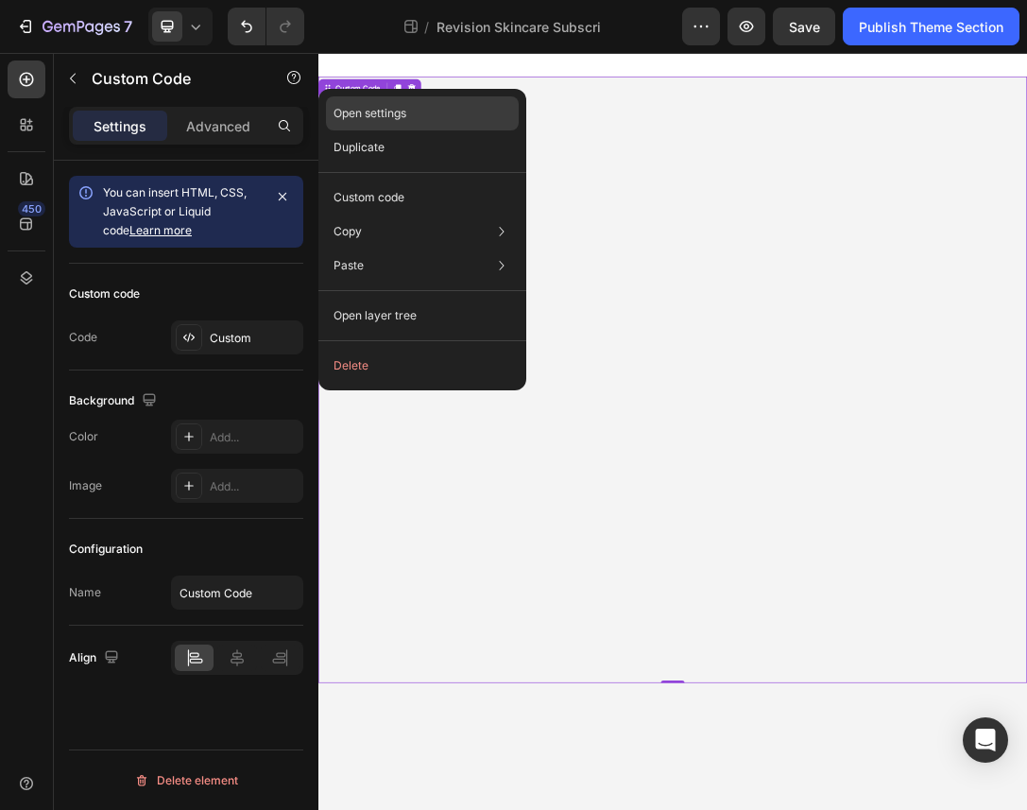
click at [366, 116] on p "Open settings" at bounding box center [370, 113] width 73 height 17
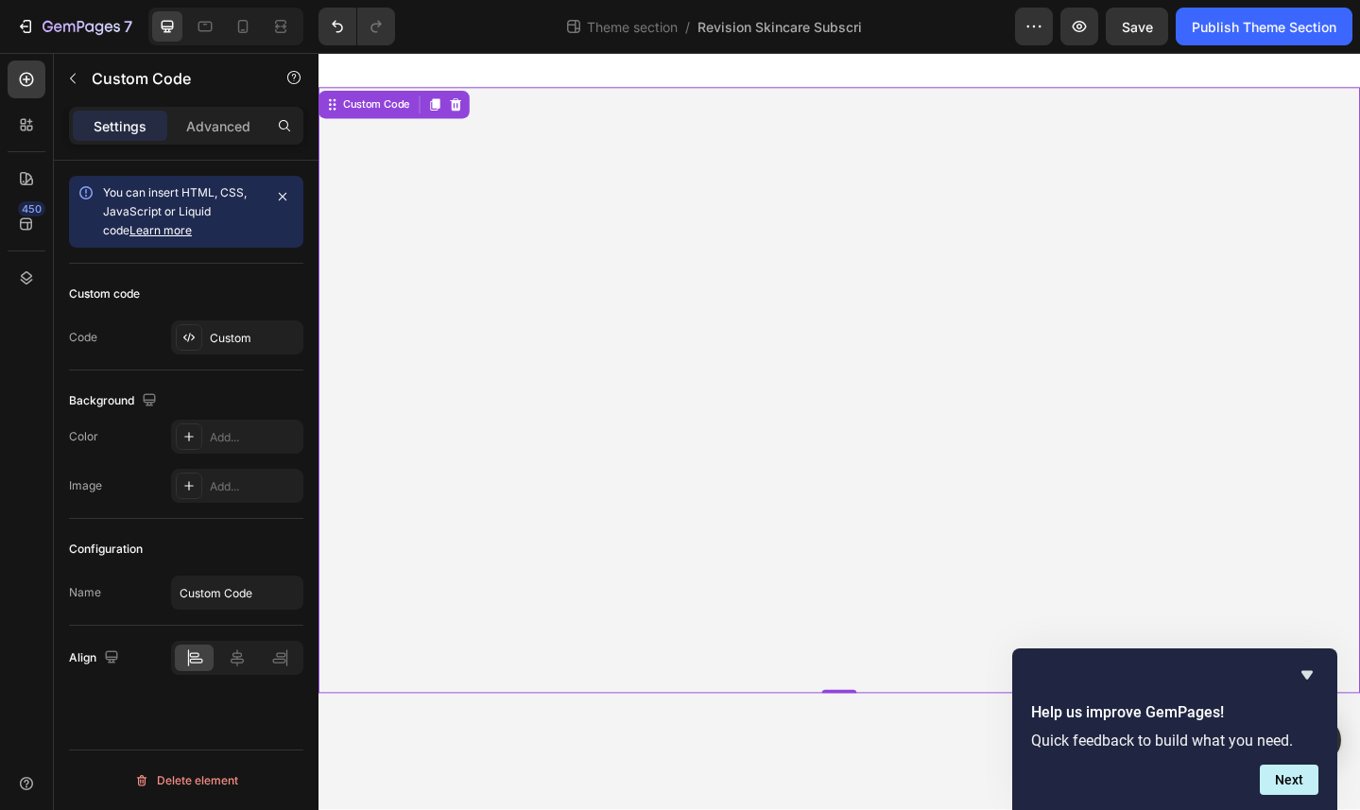
click at [758, 262] on div "Revision Skincare Learn More" at bounding box center [886, 421] width 1134 height 660
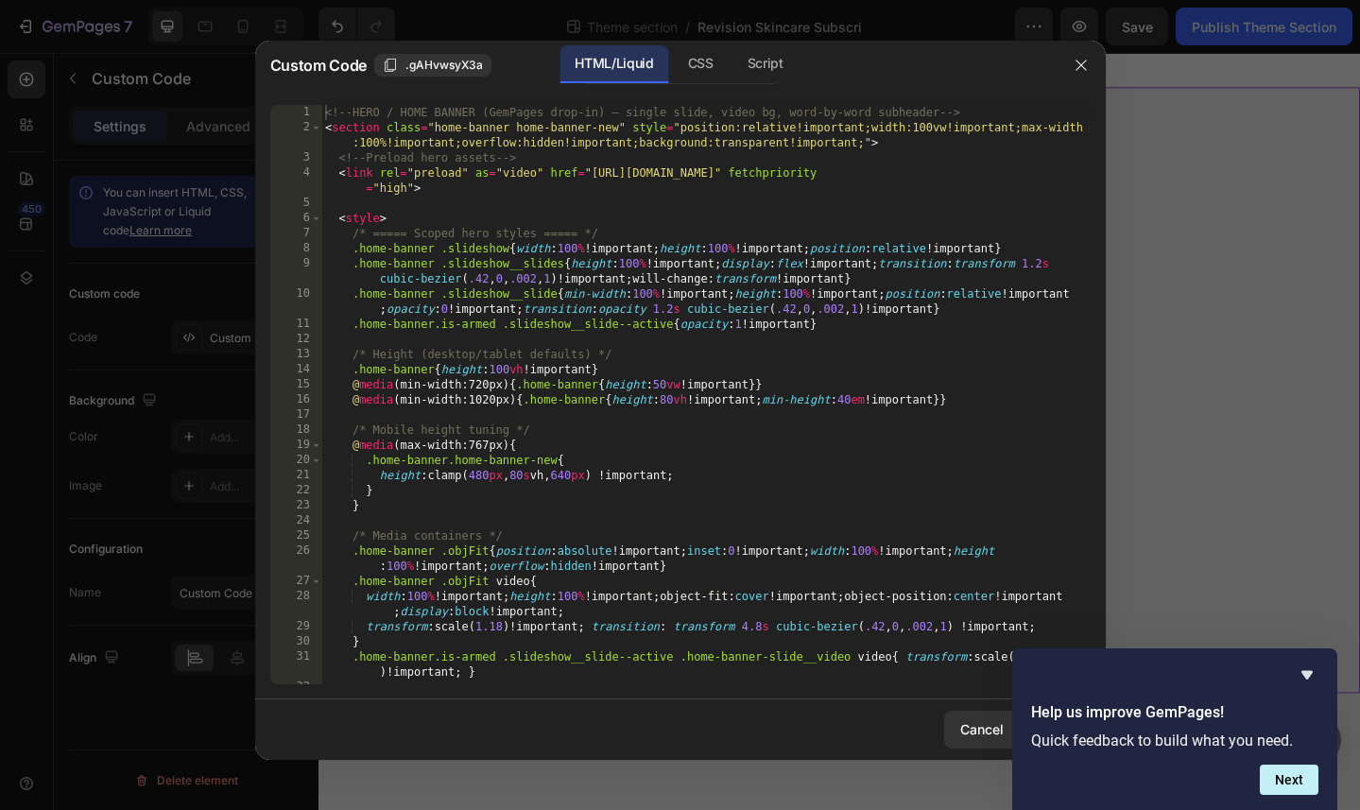
click at [731, 318] on div "<!-- HERO / HOME BANNER (GemPages drop-in) — single slide, video bg, word-by-wo…" at bounding box center [705, 410] width 768 height 610
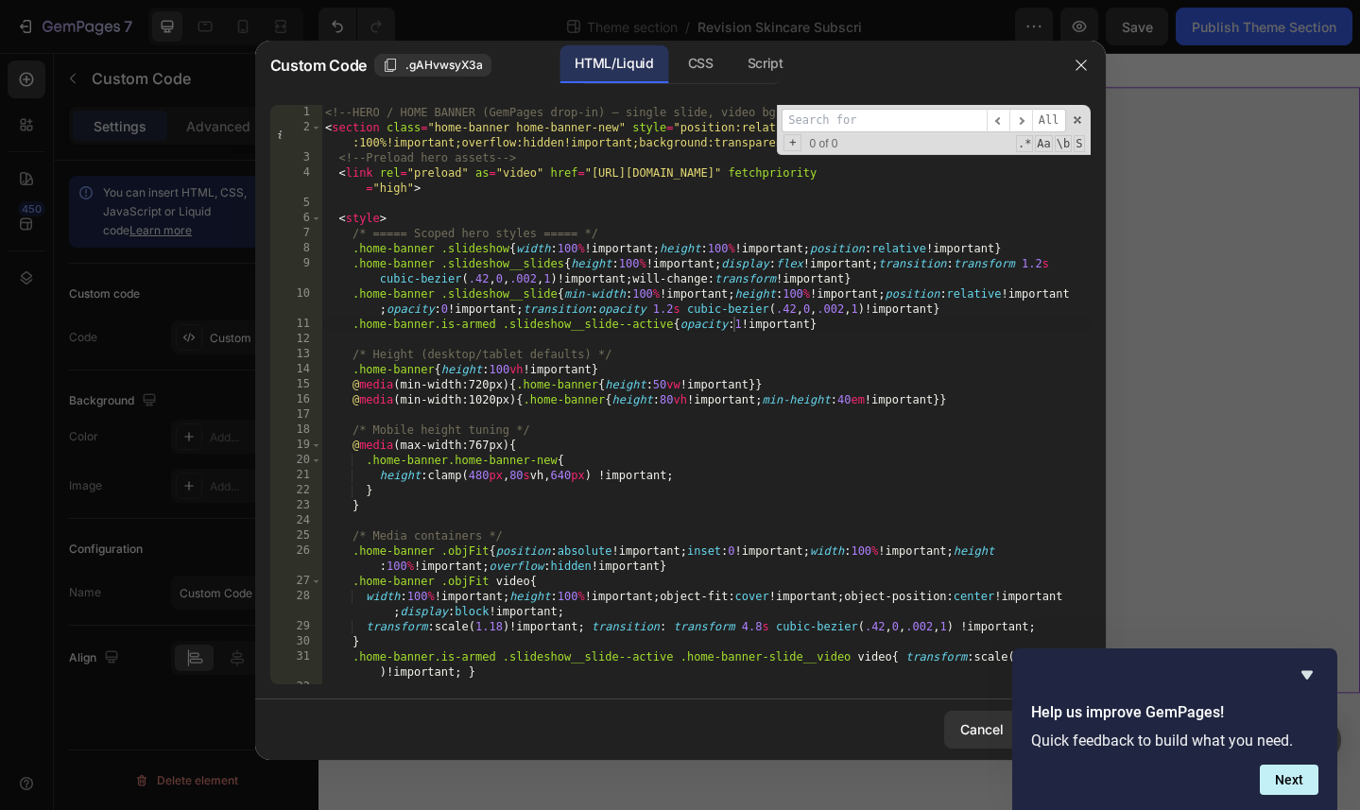
click at [837, 329] on div "<!-- HERO / HOME BANNER (GemPages drop-in) — single slide, video bg, word-by-wo…" at bounding box center [705, 410] width 768 height 610
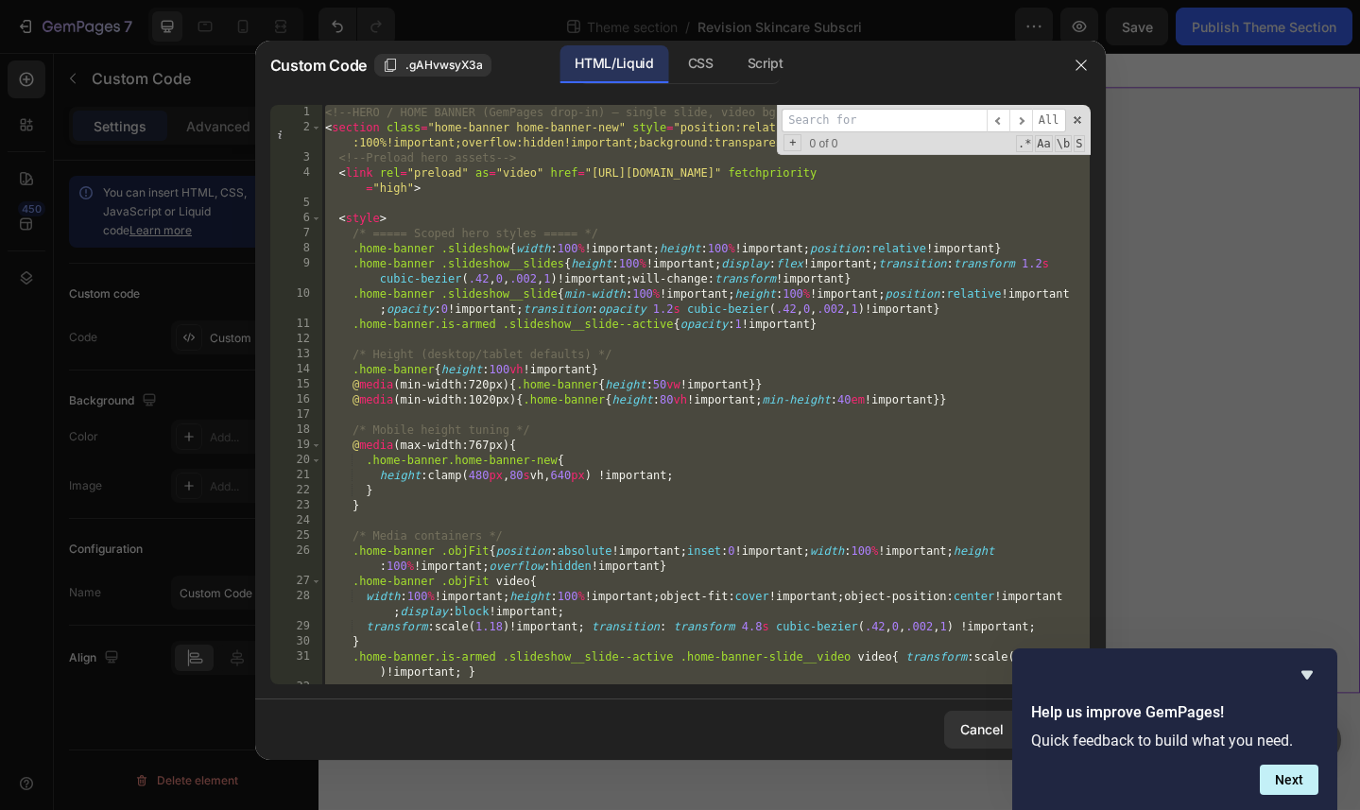
click at [669, 398] on div "<!-- HERO / HOME BANNER (GemPages drop-in) — single slide, video bg, word-by-wo…" at bounding box center [705, 410] width 768 height 610
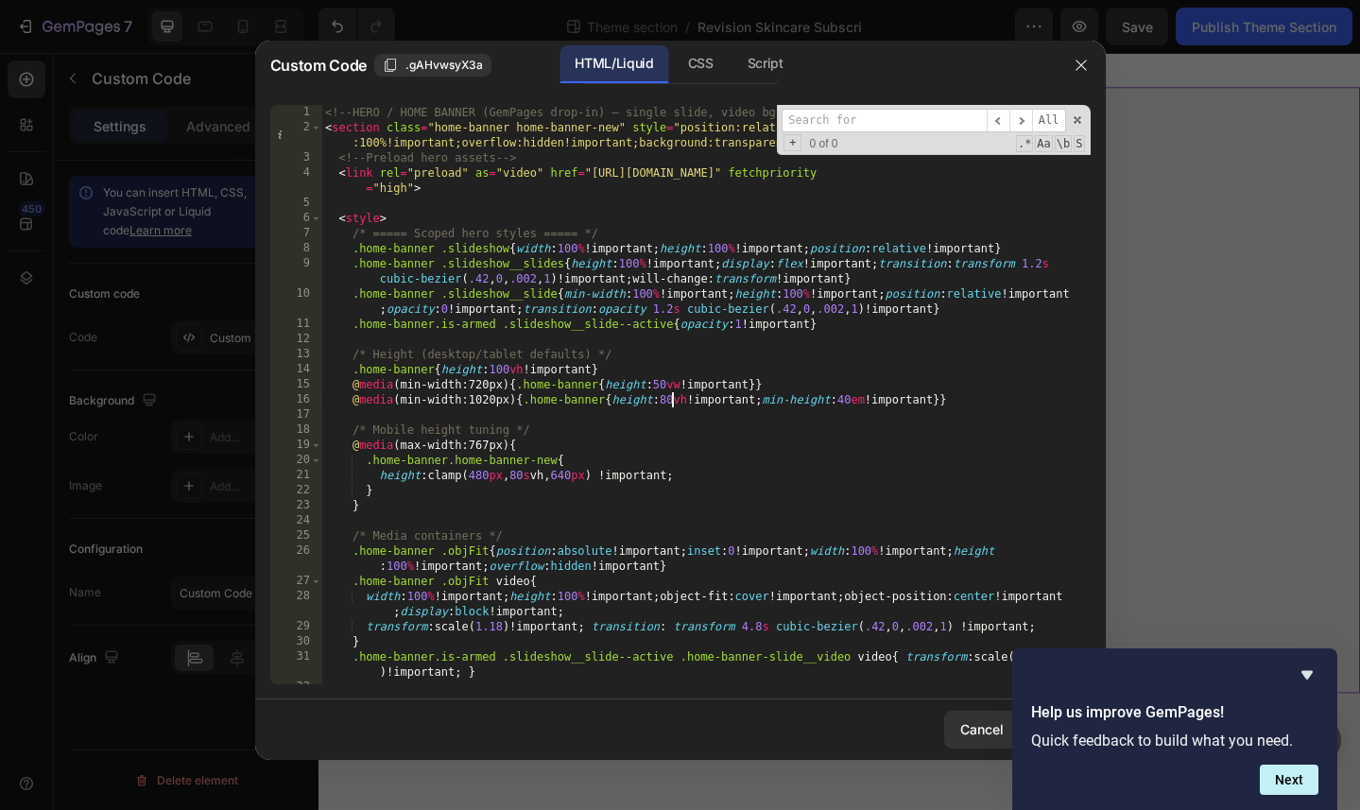
scroll to position [0, 28]
click at [574, 451] on div "<!-- HERO / HOME BANNER (GemPages drop-in) — single slide, video bg, word-by-wo…" at bounding box center [705, 410] width 768 height 610
type textarea "@media (max-width:767px){"
click at [1027, 677] on icon "Hide survey" at bounding box center [1307, 675] width 11 height 9
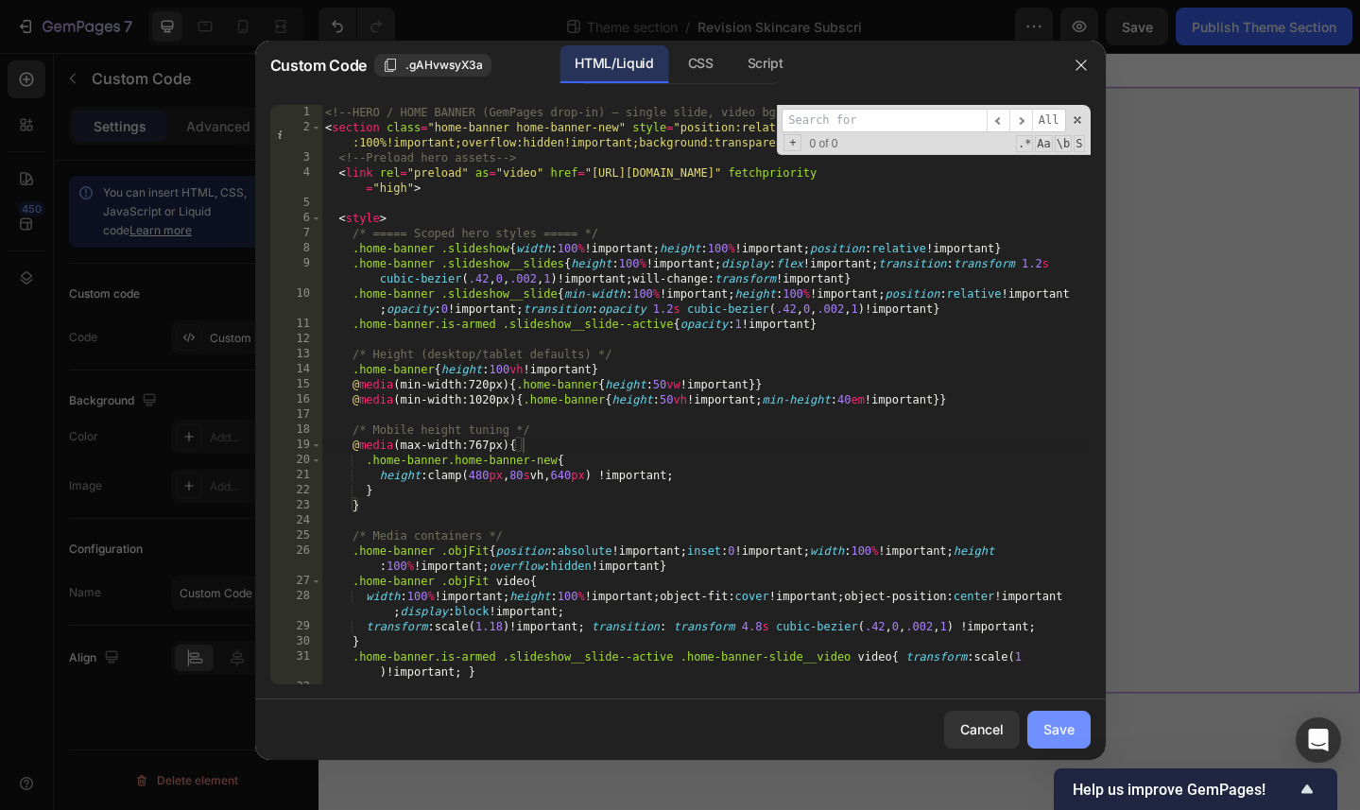
click at [1027, 719] on button "Save" at bounding box center [1058, 730] width 63 height 38
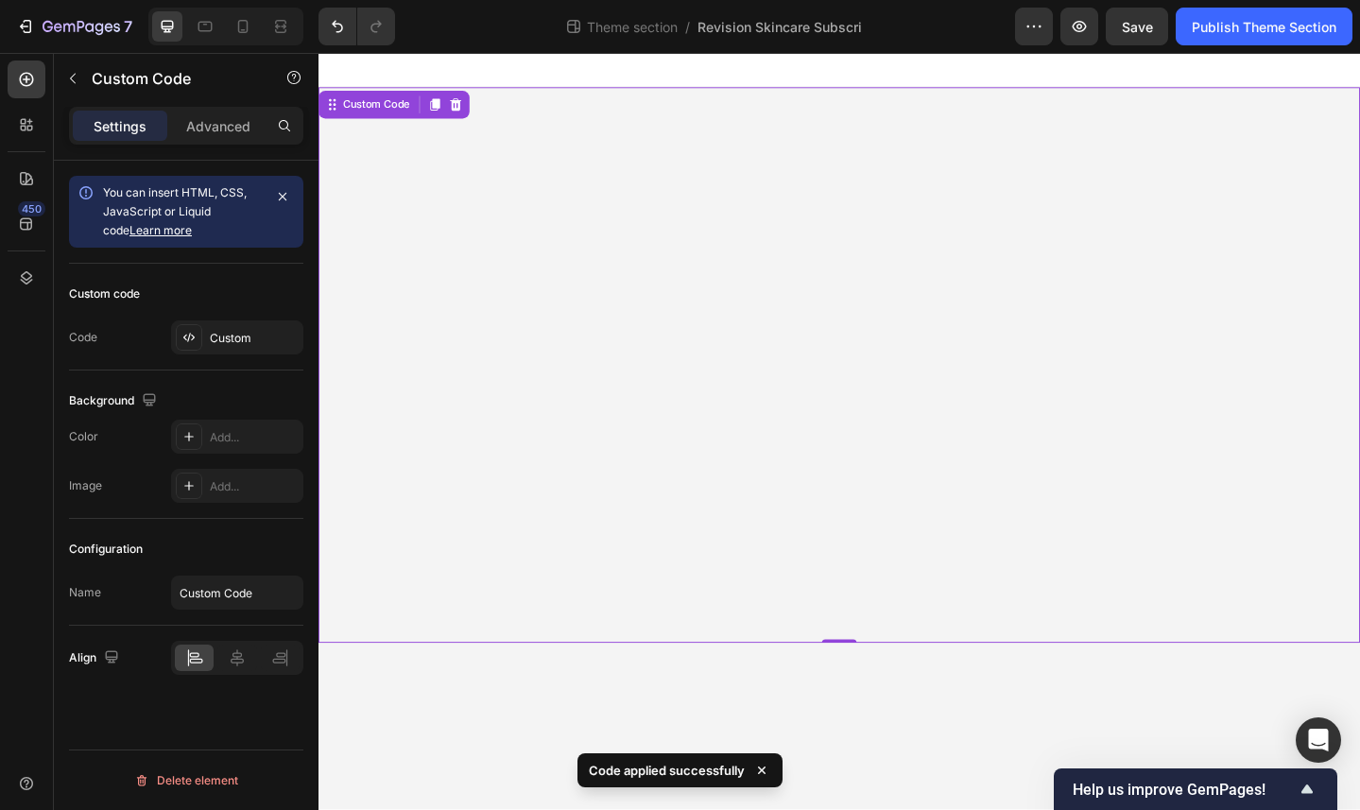
click at [897, 230] on div "Revision Skincare Learn More" at bounding box center [886, 393] width 1134 height 605
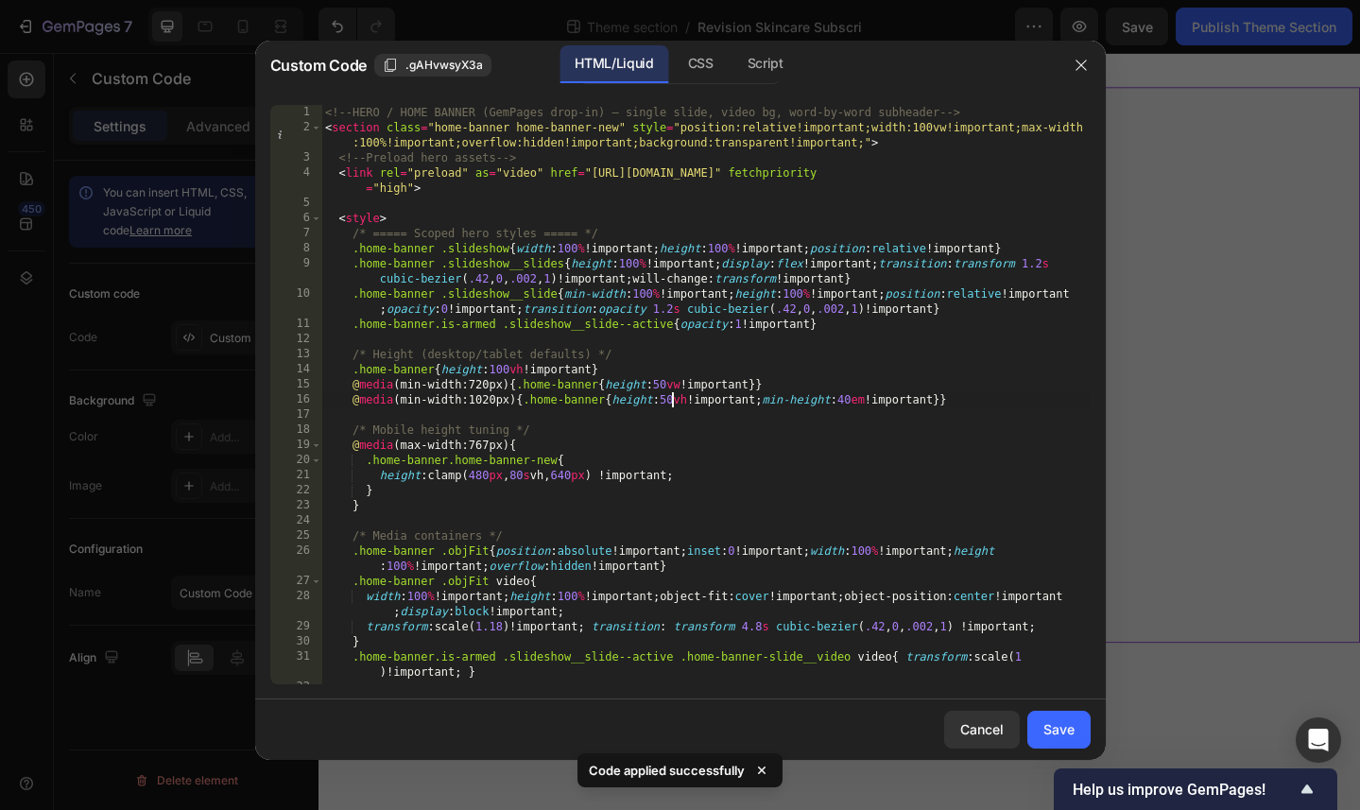
click at [674, 405] on div "<!-- HERO / HOME BANNER (GemPages drop-in) — single slide, video bg, word-by-wo…" at bounding box center [705, 410] width 768 height 610
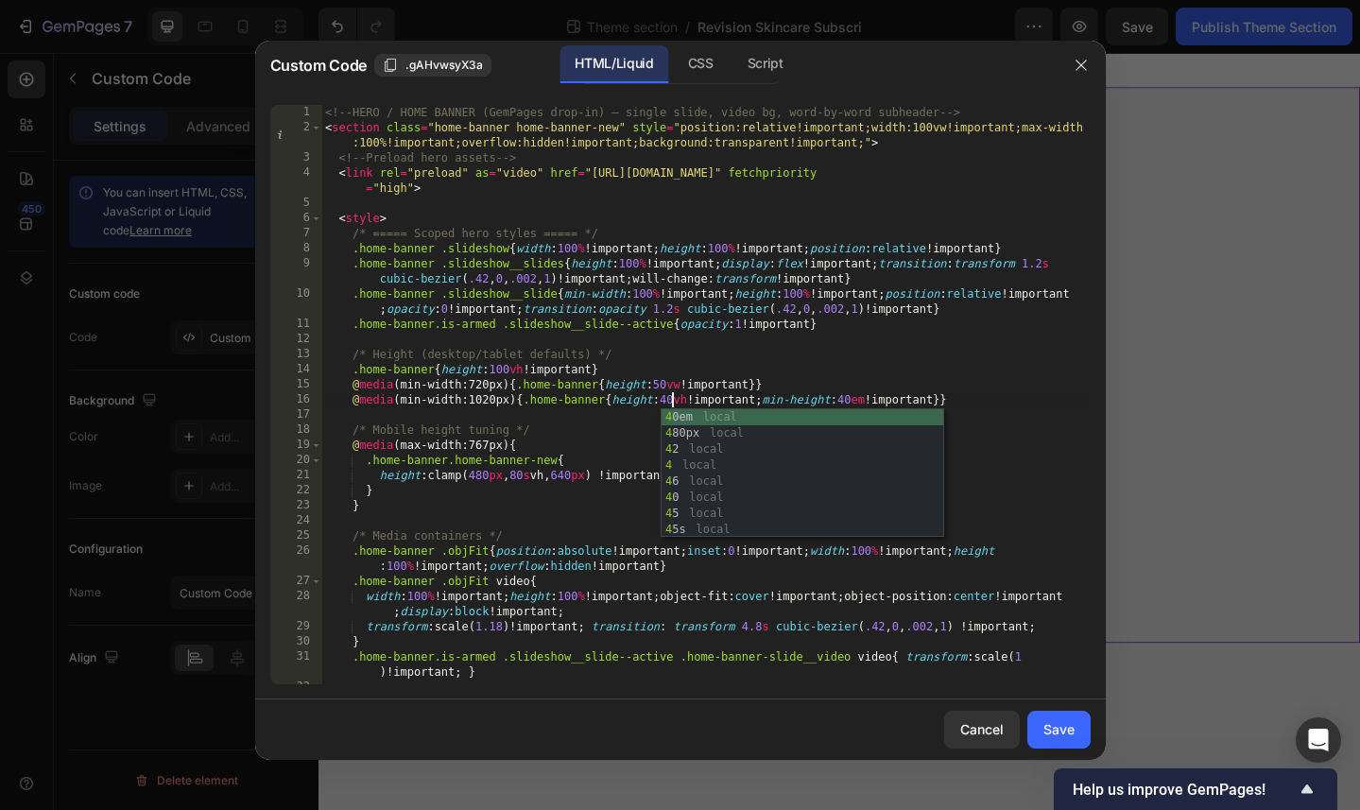
click at [1027, 495] on div "<!-- HERO / HOME BANNER (GemPages drop-in) — single slide, video bg, word-by-wo…" at bounding box center [705, 410] width 768 height 610
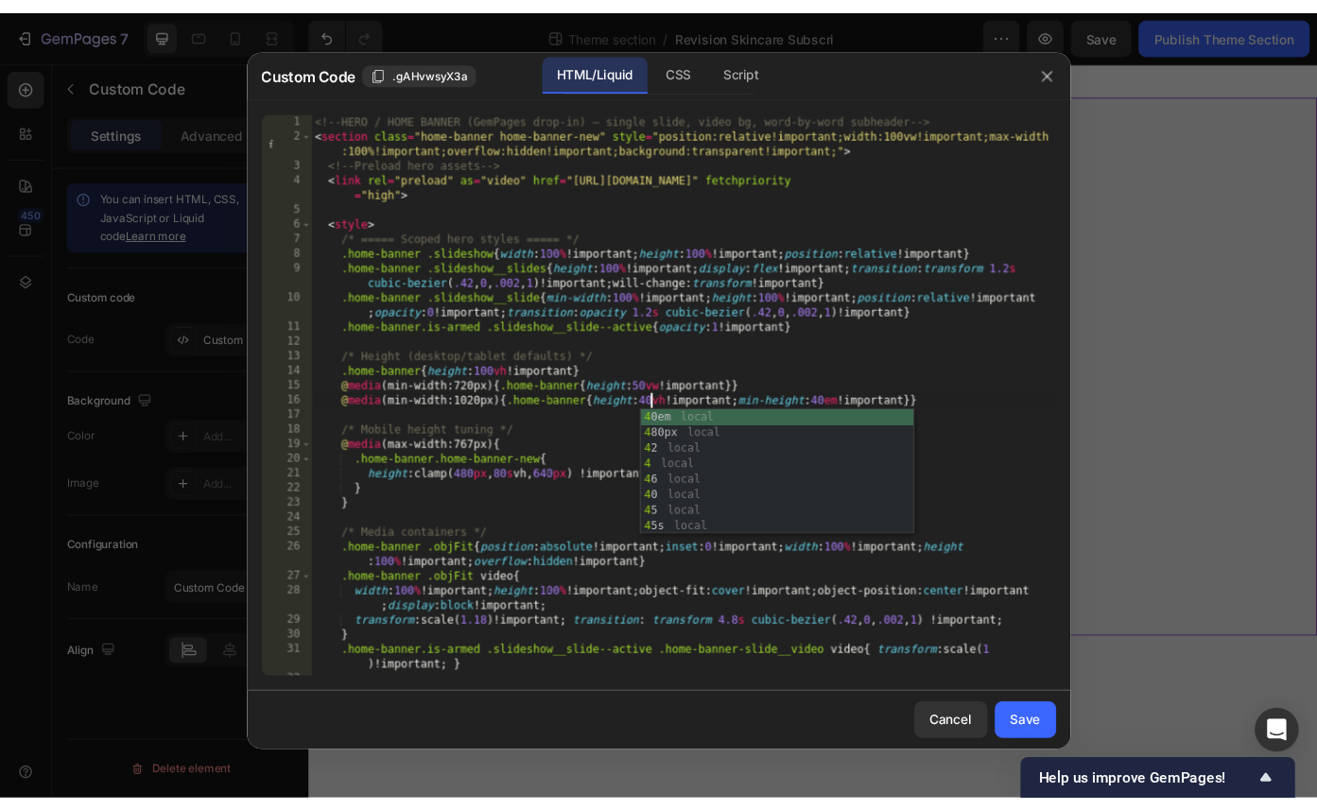
scroll to position [0, 3]
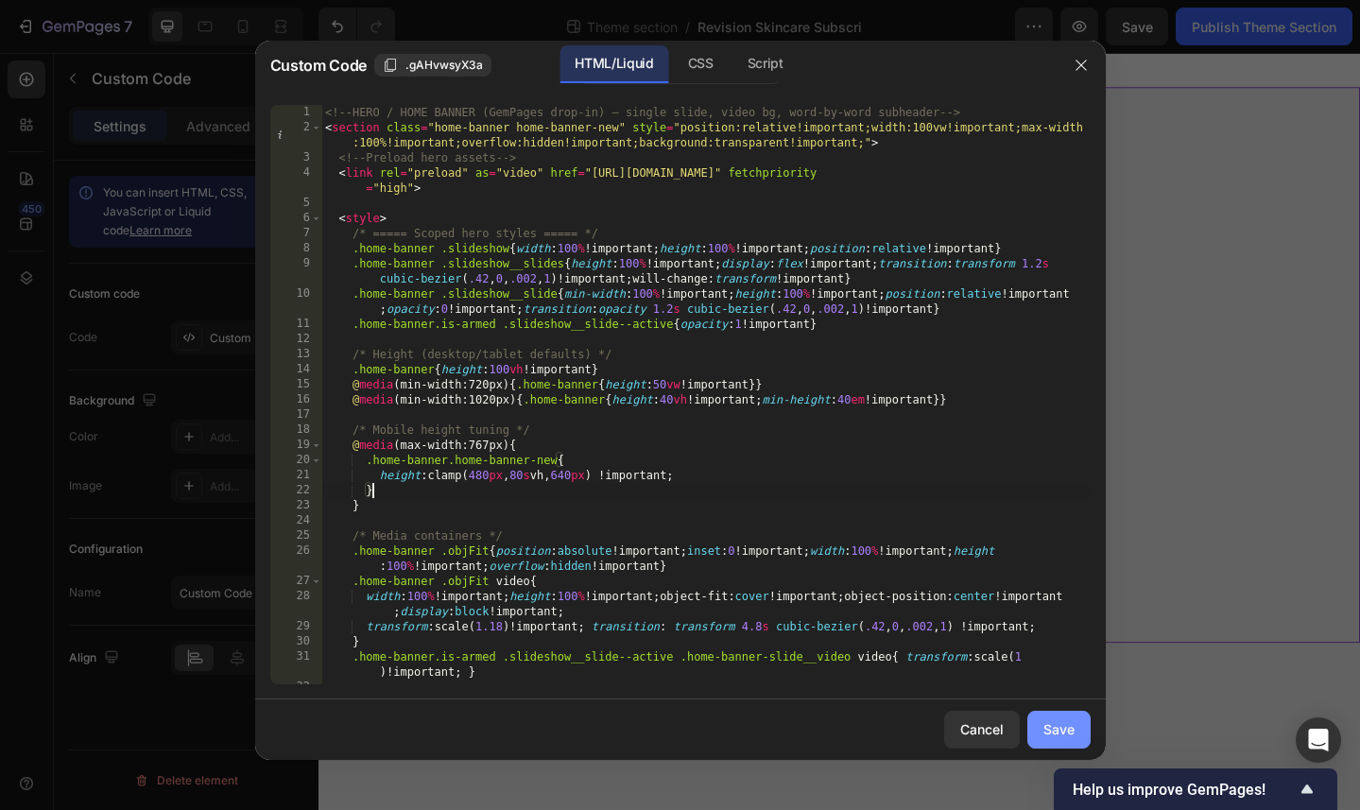
type textarea "}"
click at [1027, 733] on div "Save" at bounding box center [1059, 729] width 31 height 20
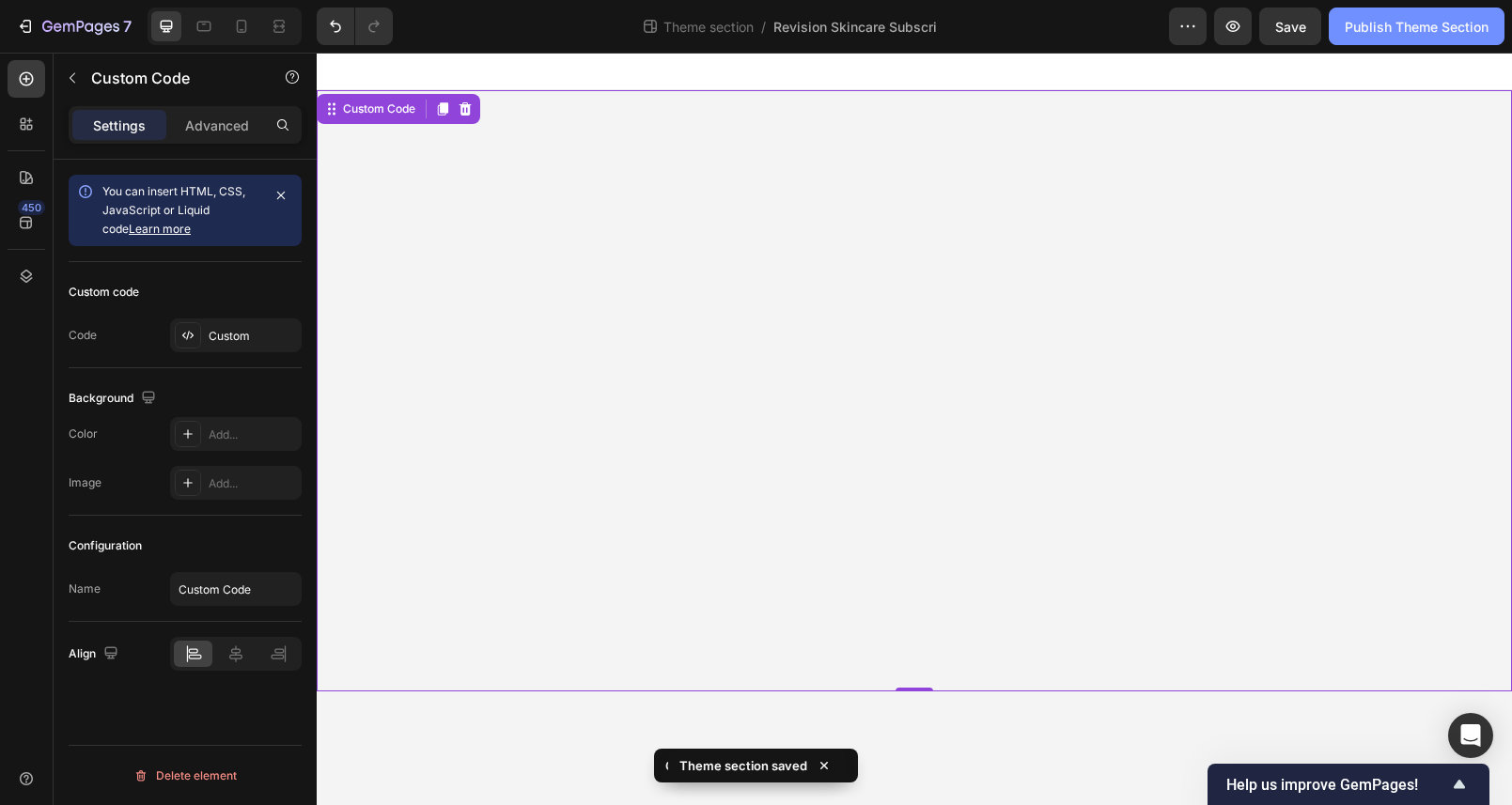
click at [1021, 44] on button "Publish Theme Section" at bounding box center [1417, 27] width 176 height 38
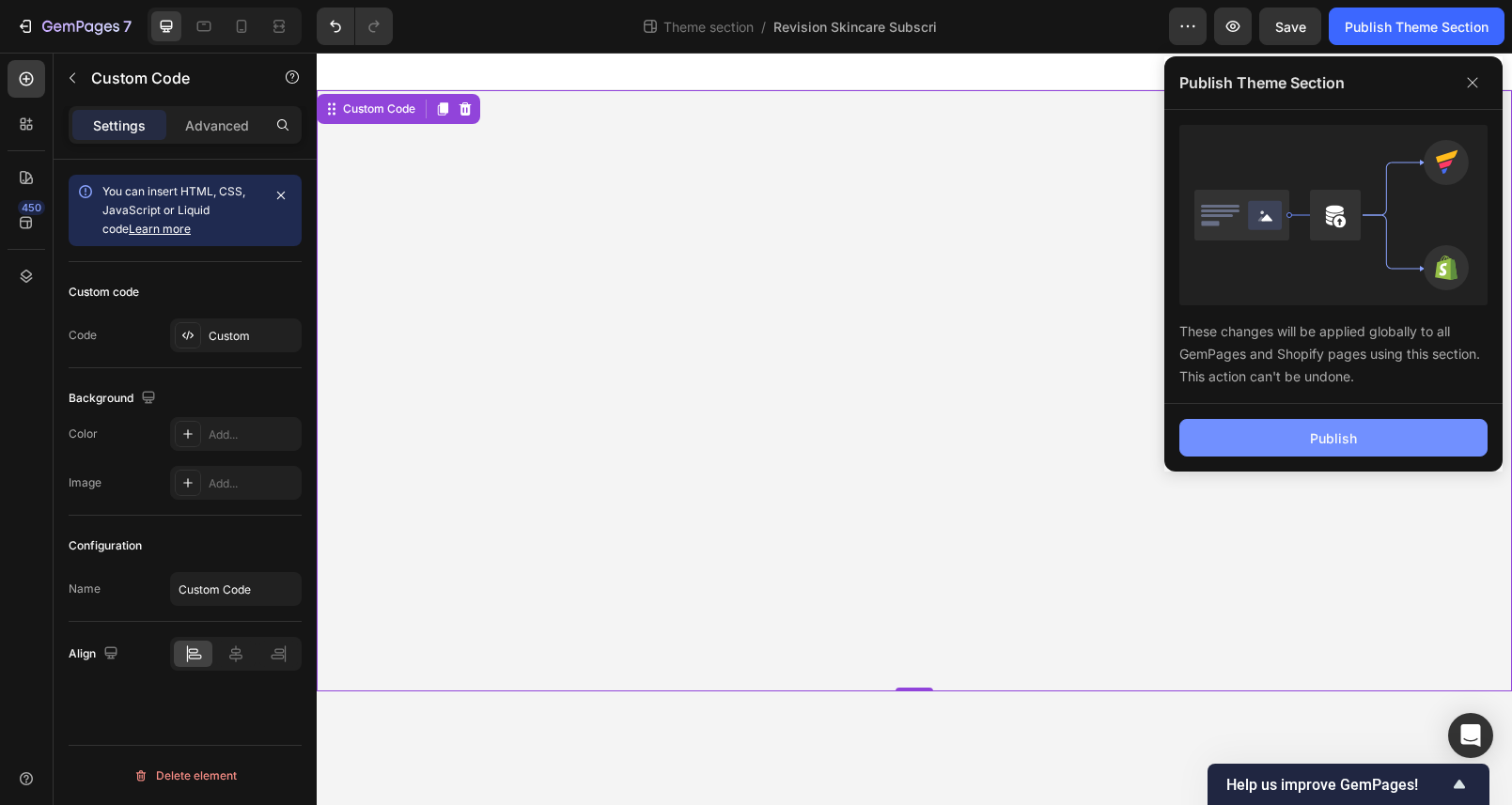
click at [1021, 452] on button "Publish" at bounding box center [1333, 438] width 308 height 38
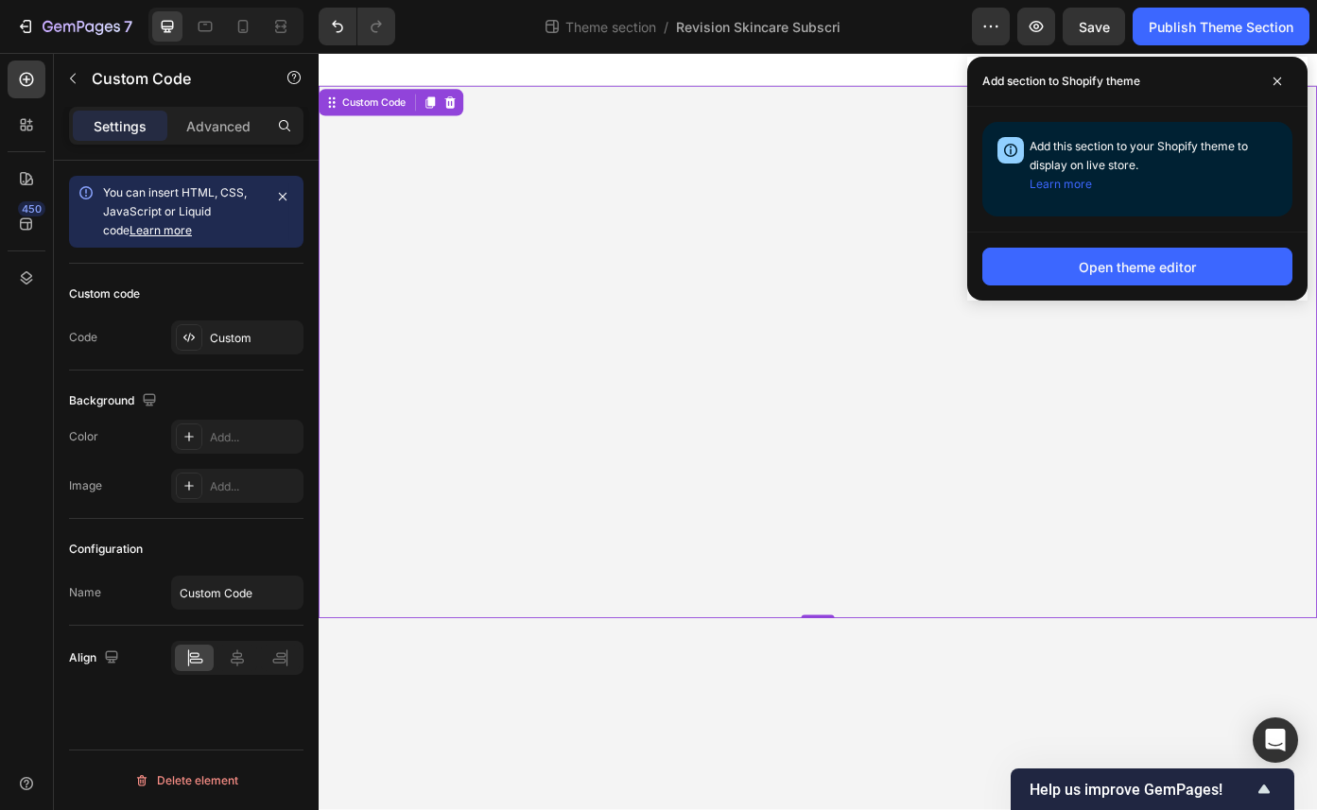
click at [705, 231] on div "Revision Skincare Learn More" at bounding box center [886, 393] width 1134 height 605
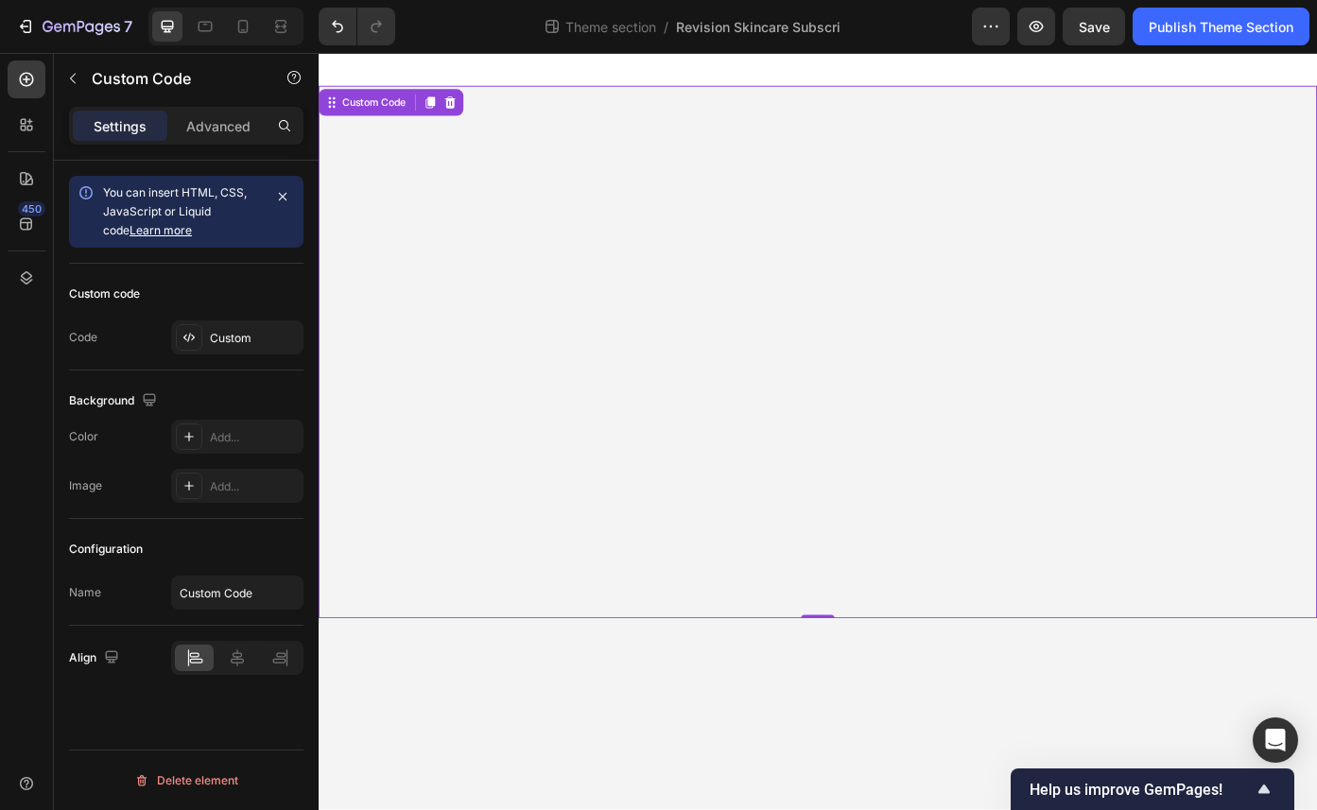
click at [705, 231] on div "Revision Skincare Learn More" at bounding box center [886, 393] width 1134 height 605
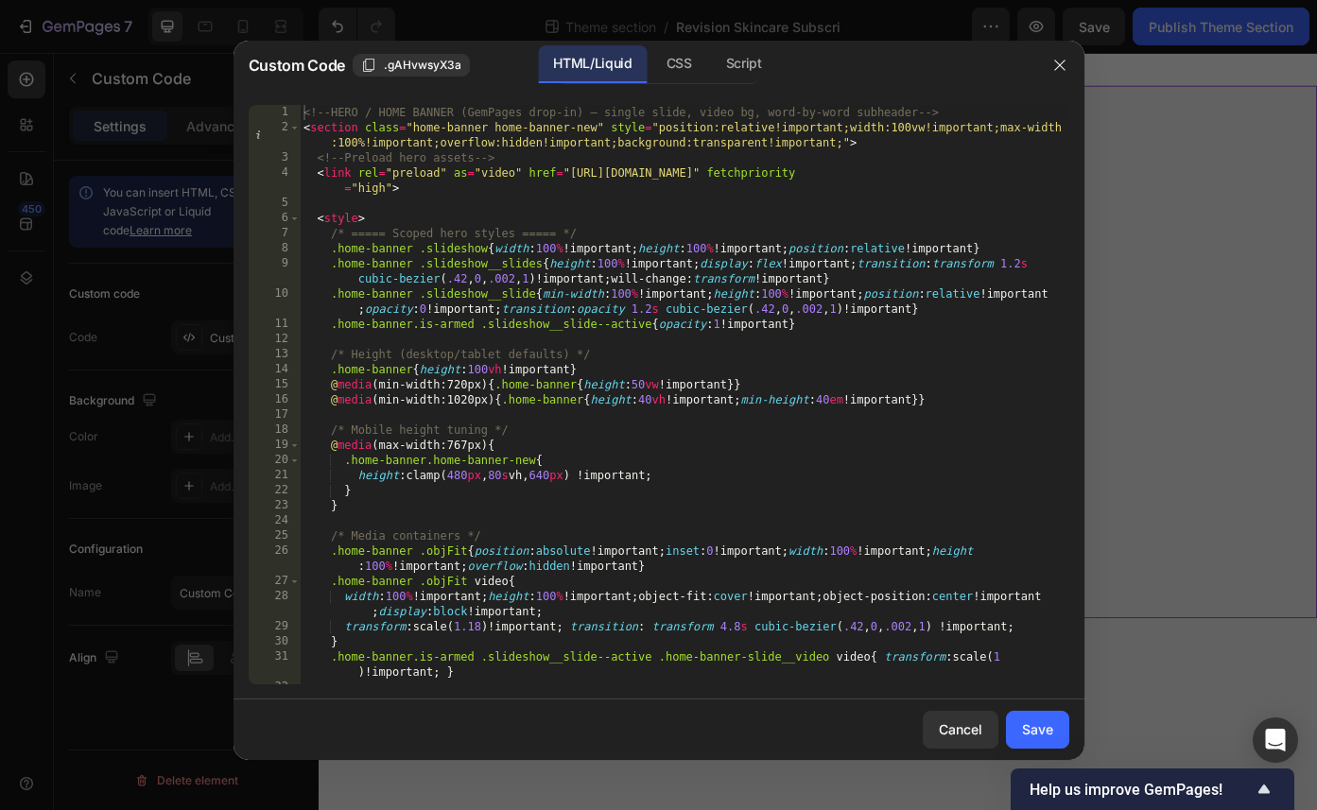
click at [651, 398] on div "<!-- HERO / HOME BANNER (GemPages drop-in) — single slide, video bg, word-by-wo…" at bounding box center [684, 410] width 768 height 610
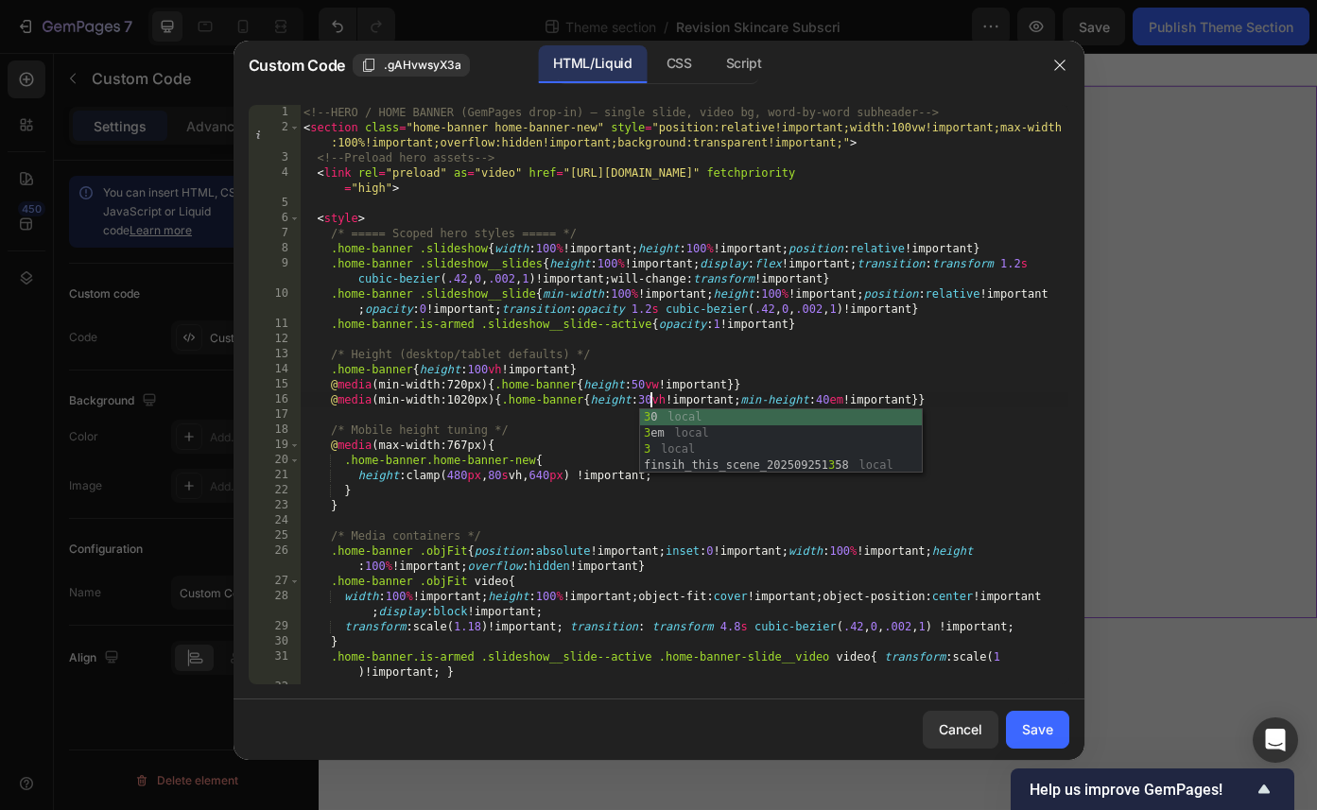
click at [824, 400] on div "<!-- HERO / HOME BANNER (GemPages drop-in) — single slide, video bg, word-by-wo…" at bounding box center [684, 410] width 768 height 610
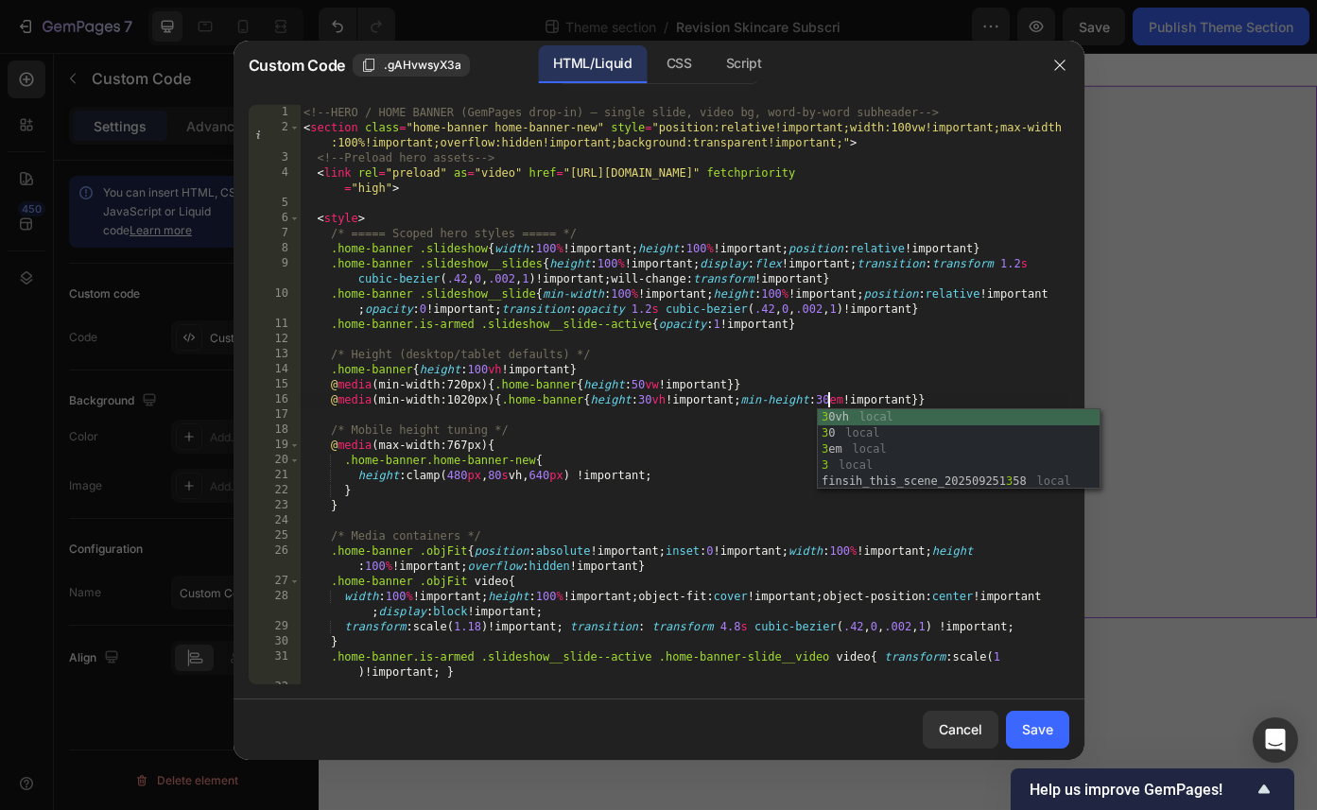
click at [733, 484] on div "<!-- HERO / HOME BANNER (GemPages drop-in) — single slide, video bg, word-by-wo…" at bounding box center [684, 410] width 768 height 610
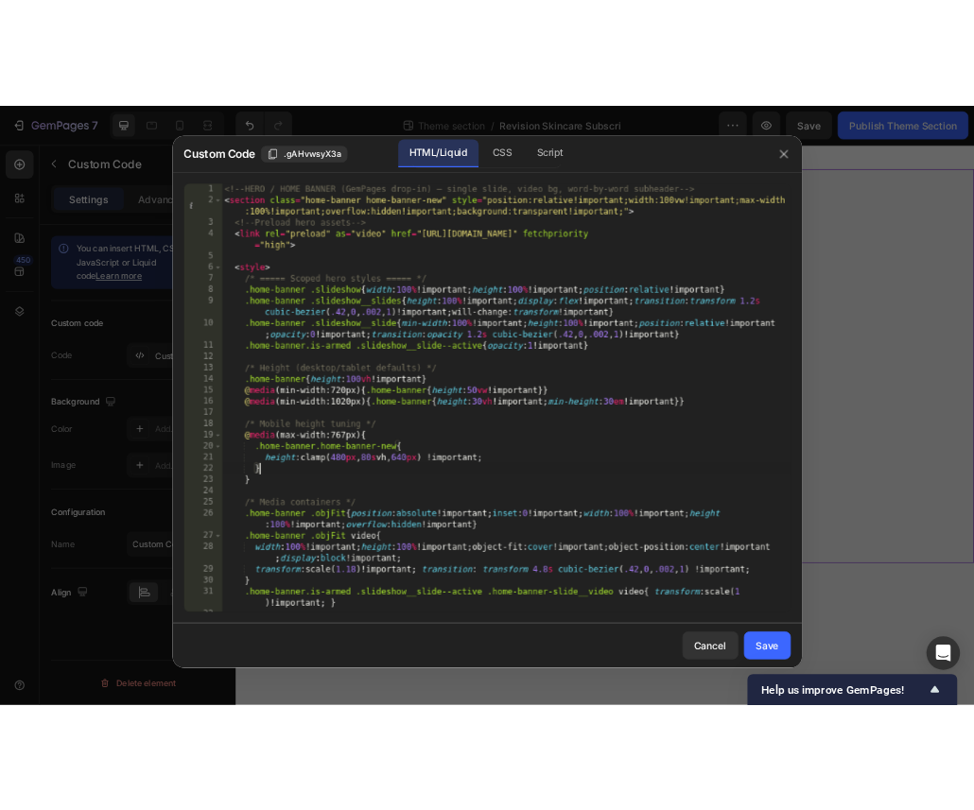
scroll to position [0, 3]
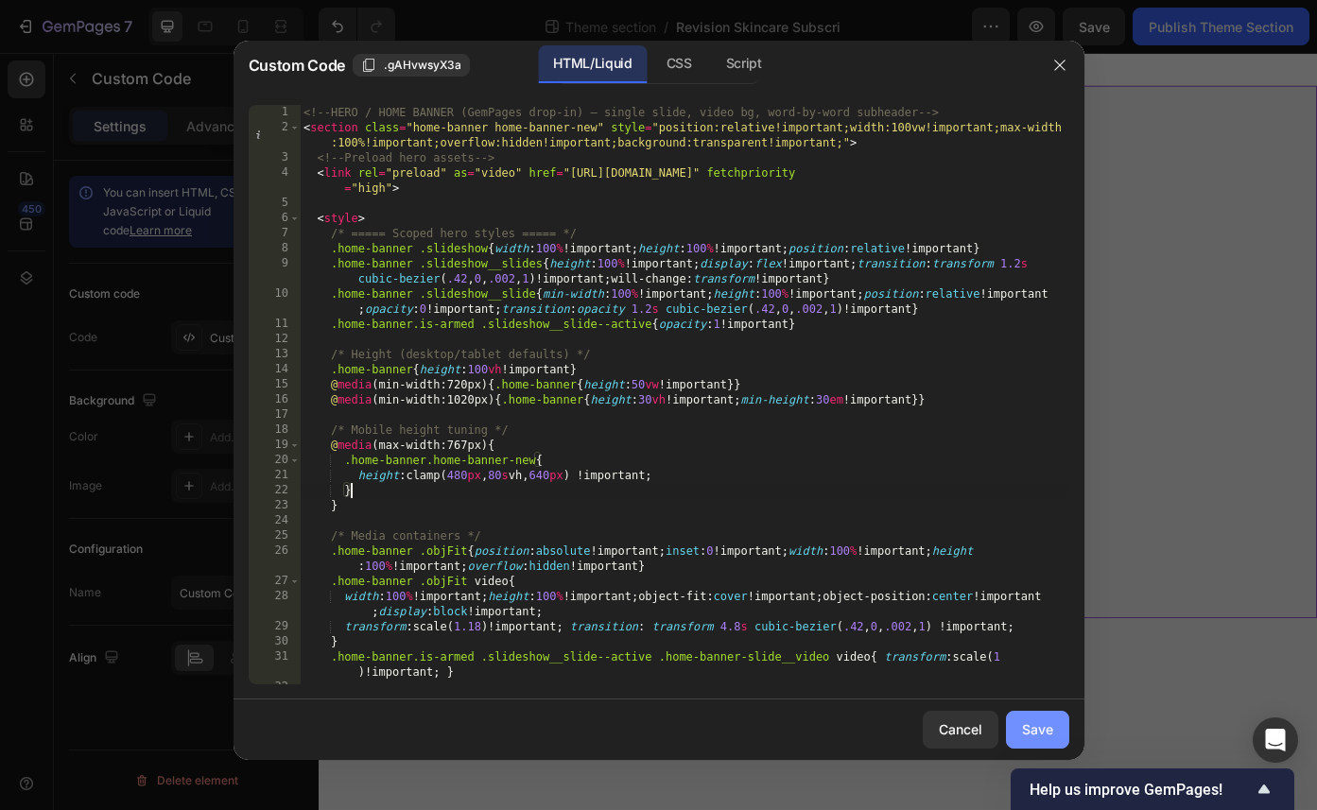
type textarea "}"
click at [1027, 734] on div "Save" at bounding box center [1037, 729] width 31 height 20
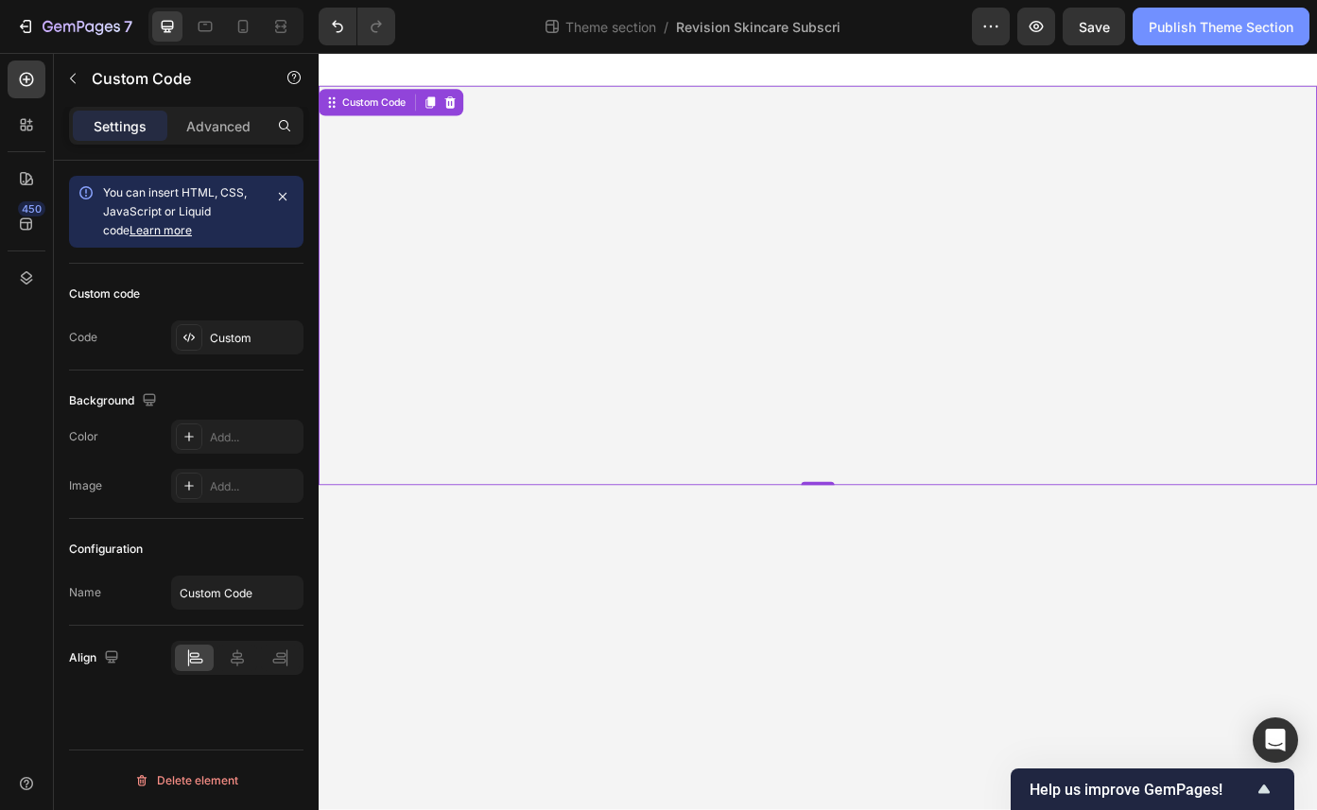
click at [1027, 21] on button "Publish Theme Section" at bounding box center [1220, 27] width 177 height 38
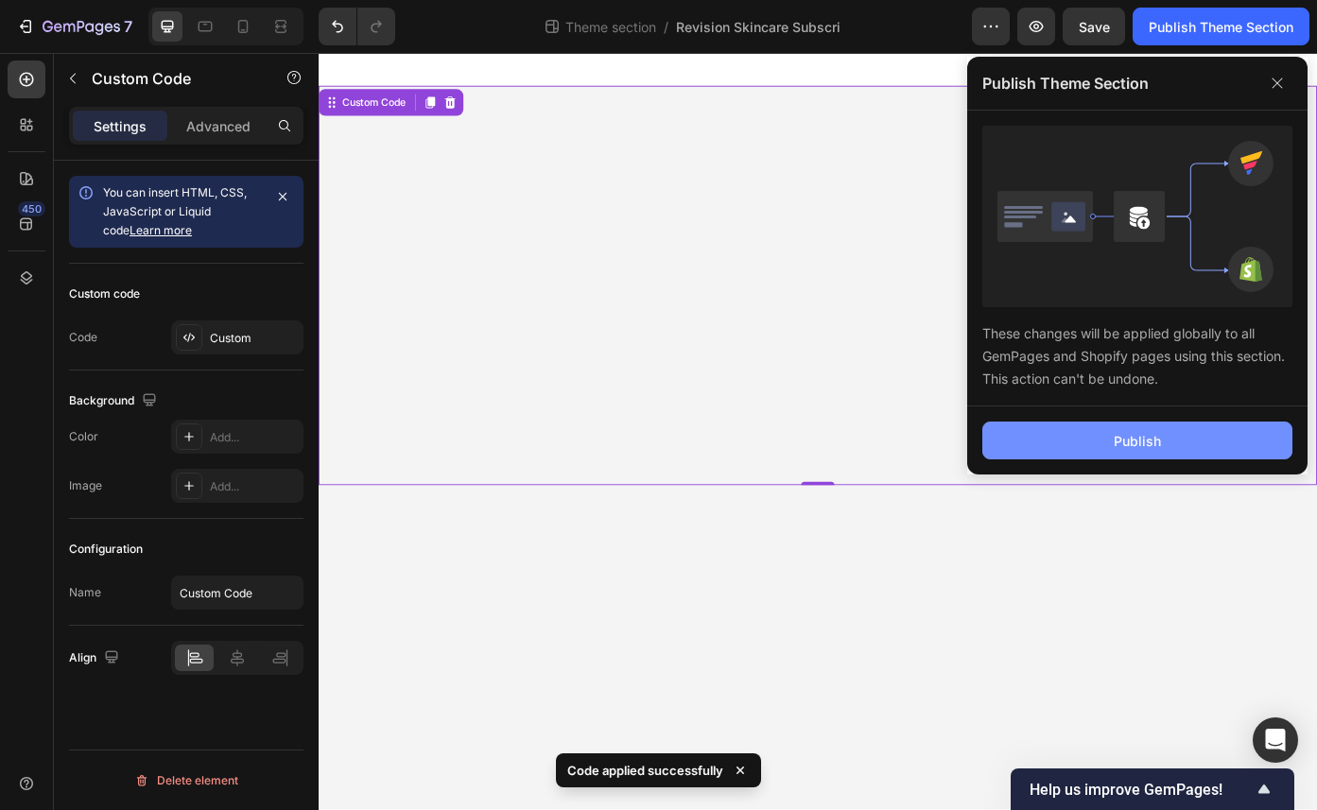
click at [1027, 429] on button "Publish" at bounding box center [1137, 441] width 310 height 38
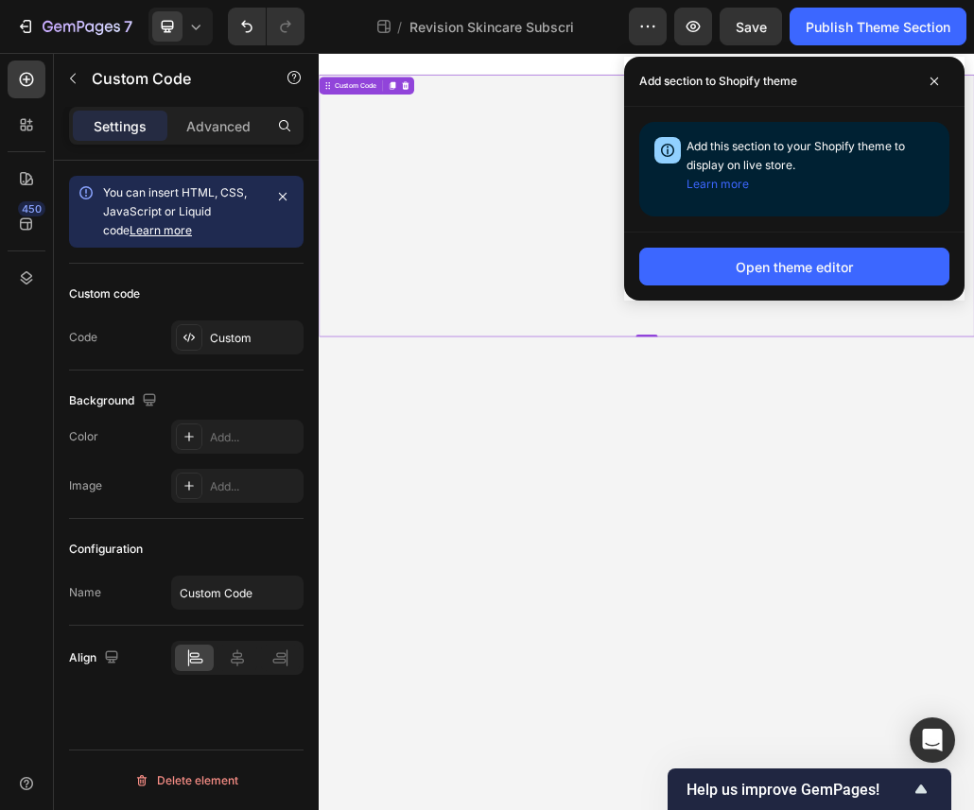
click at [690, 269] on div "Revision Skincare" at bounding box center [885, 262] width 511 height 60
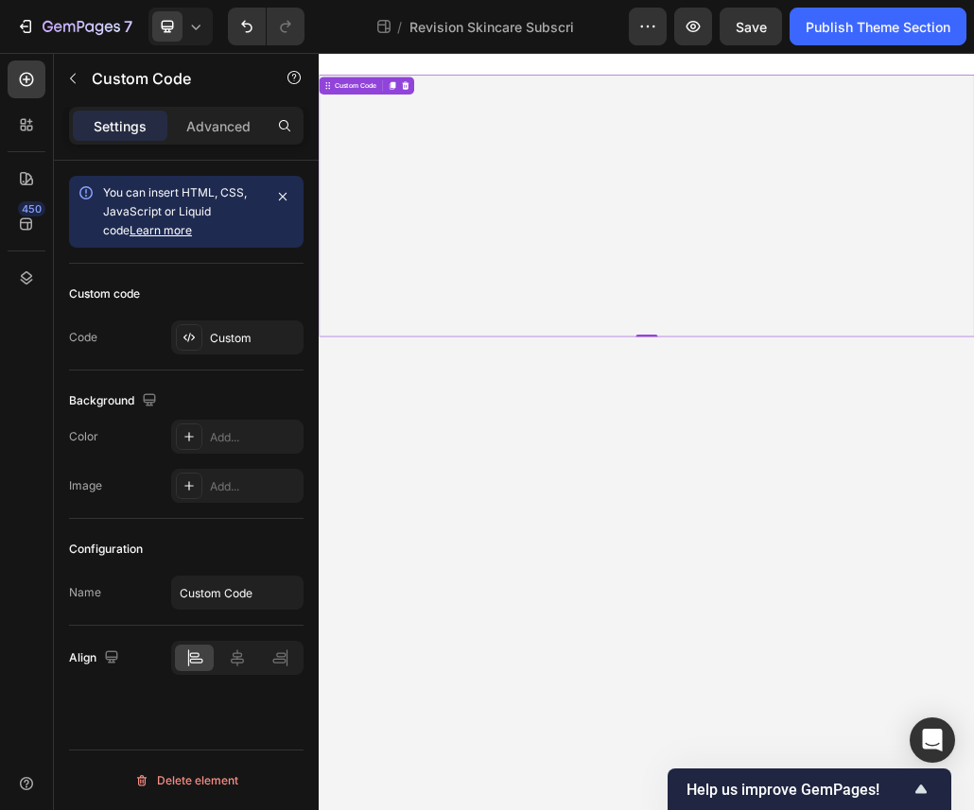
click at [690, 269] on div "Revision Skincare" at bounding box center [885, 262] width 511 height 60
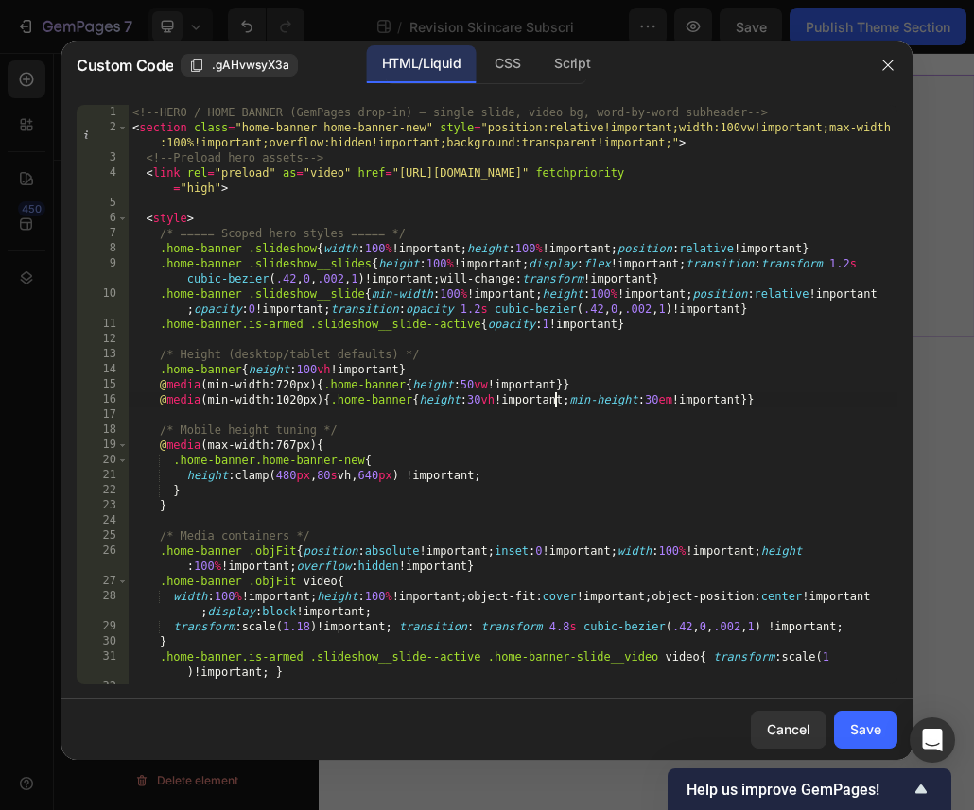
click at [552, 401] on div "<!-- HERO / HOME BANNER (GemPages drop-in) — single slide, video bg, word-by-wo…" at bounding box center [513, 410] width 768 height 610
type textarea "<!-- /HERO -->"
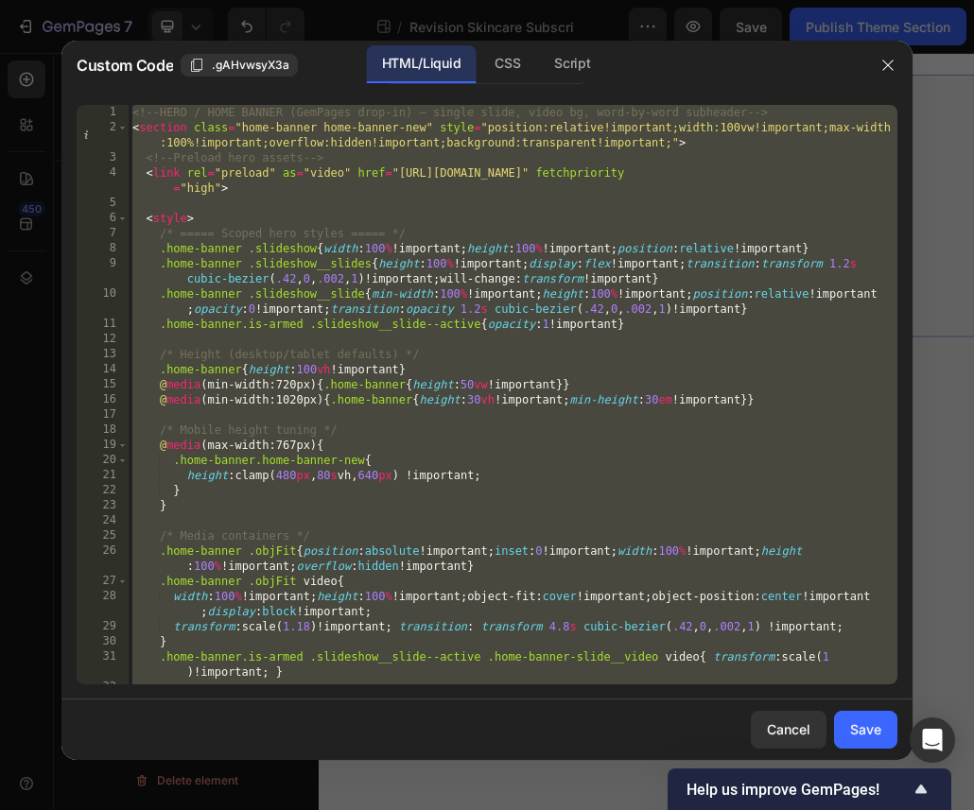
paste textarea
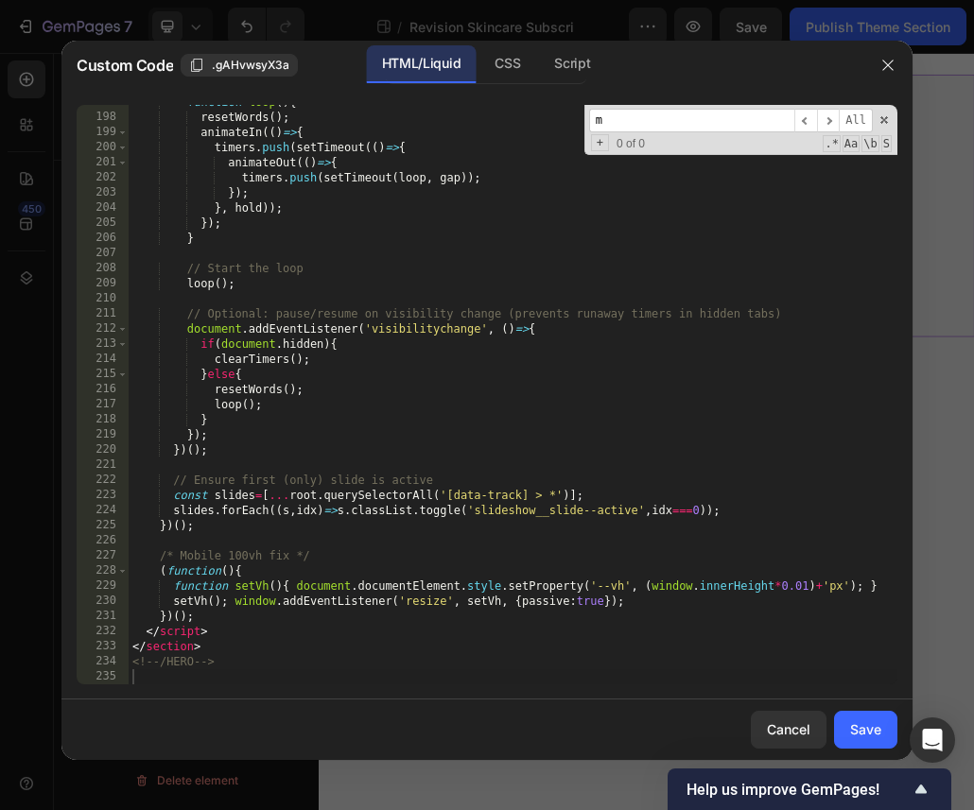
scroll to position [0, 0]
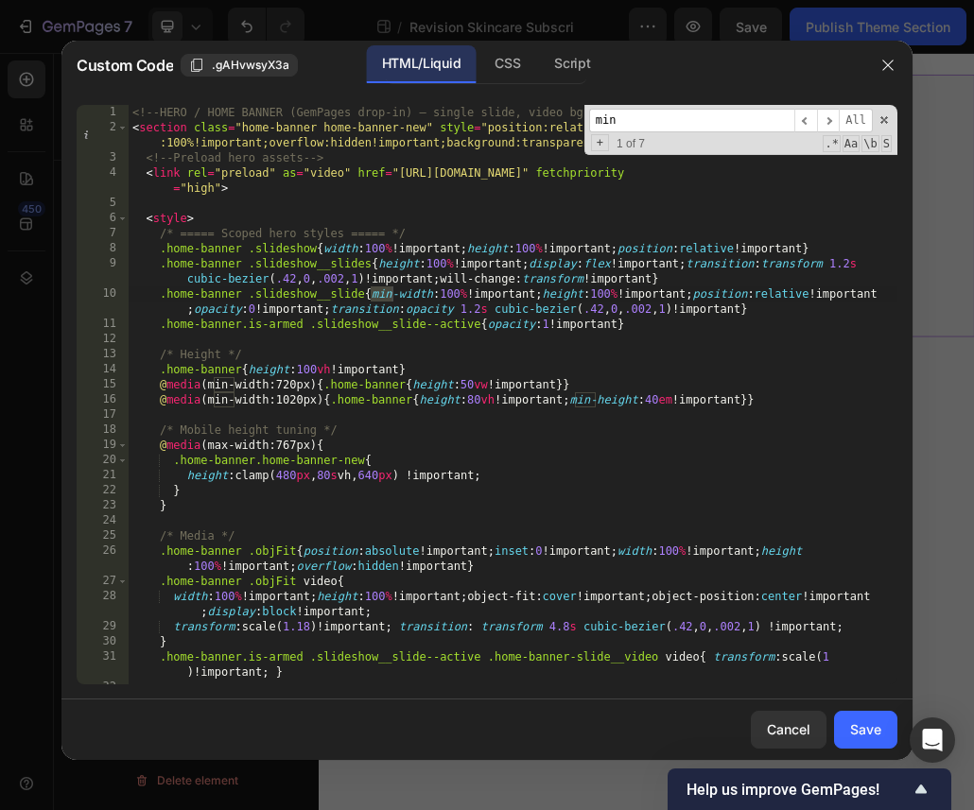
type input "min"
click at [477, 398] on div "<!-- HERO / HOME BANNER (GemPages drop-in) — single slide, video bg, looping wo…" at bounding box center [513, 410] width 768 height 610
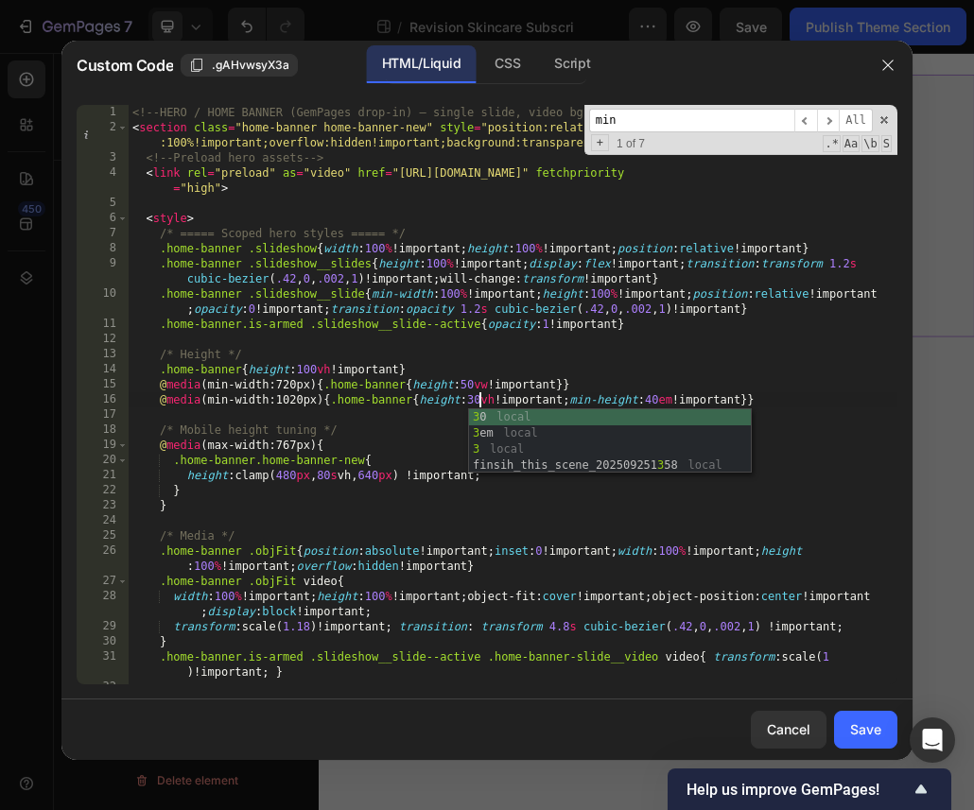
scroll to position [0, 28]
click at [622, 394] on div "<!-- HERO / HOME BANNER (GemPages drop-in) — single slide, video bg, looping wo…" at bounding box center [513, 410] width 768 height 610
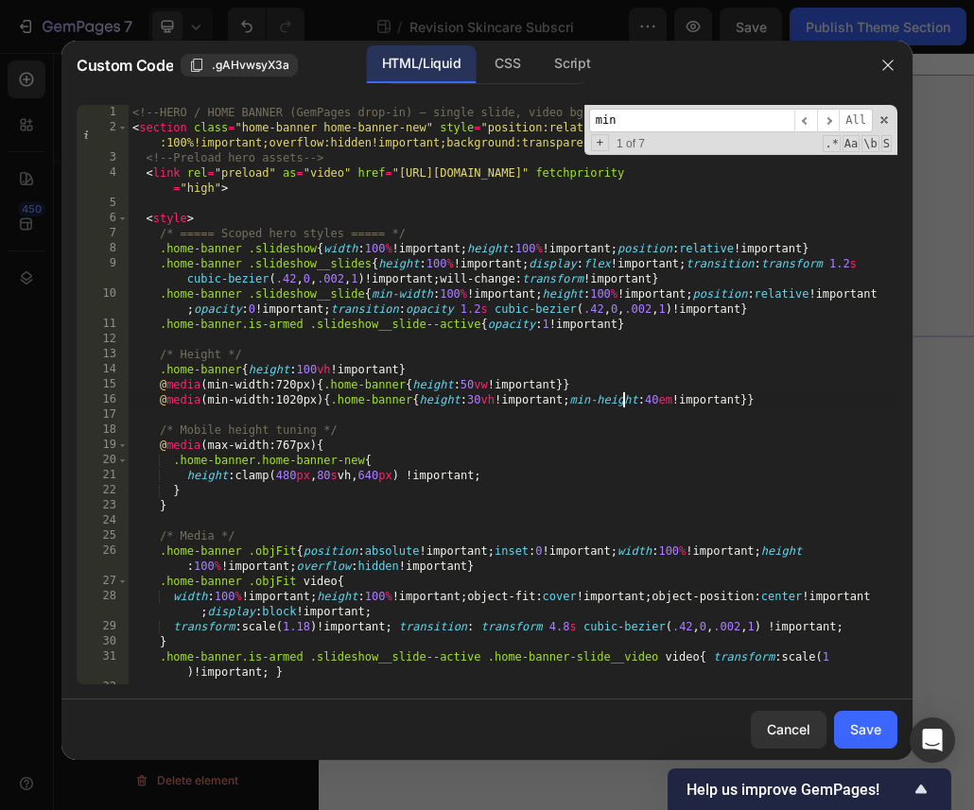
click at [658, 402] on div "<!-- HERO / HOME BANNER (GemPages drop-in) — single slide, video bg, looping wo…" at bounding box center [513, 410] width 768 height 610
click at [484, 469] on div "<!-- HERO / HOME BANNER (GemPages drop-in) — single slide, video bg, looping wo…" at bounding box center [513, 410] width 768 height 610
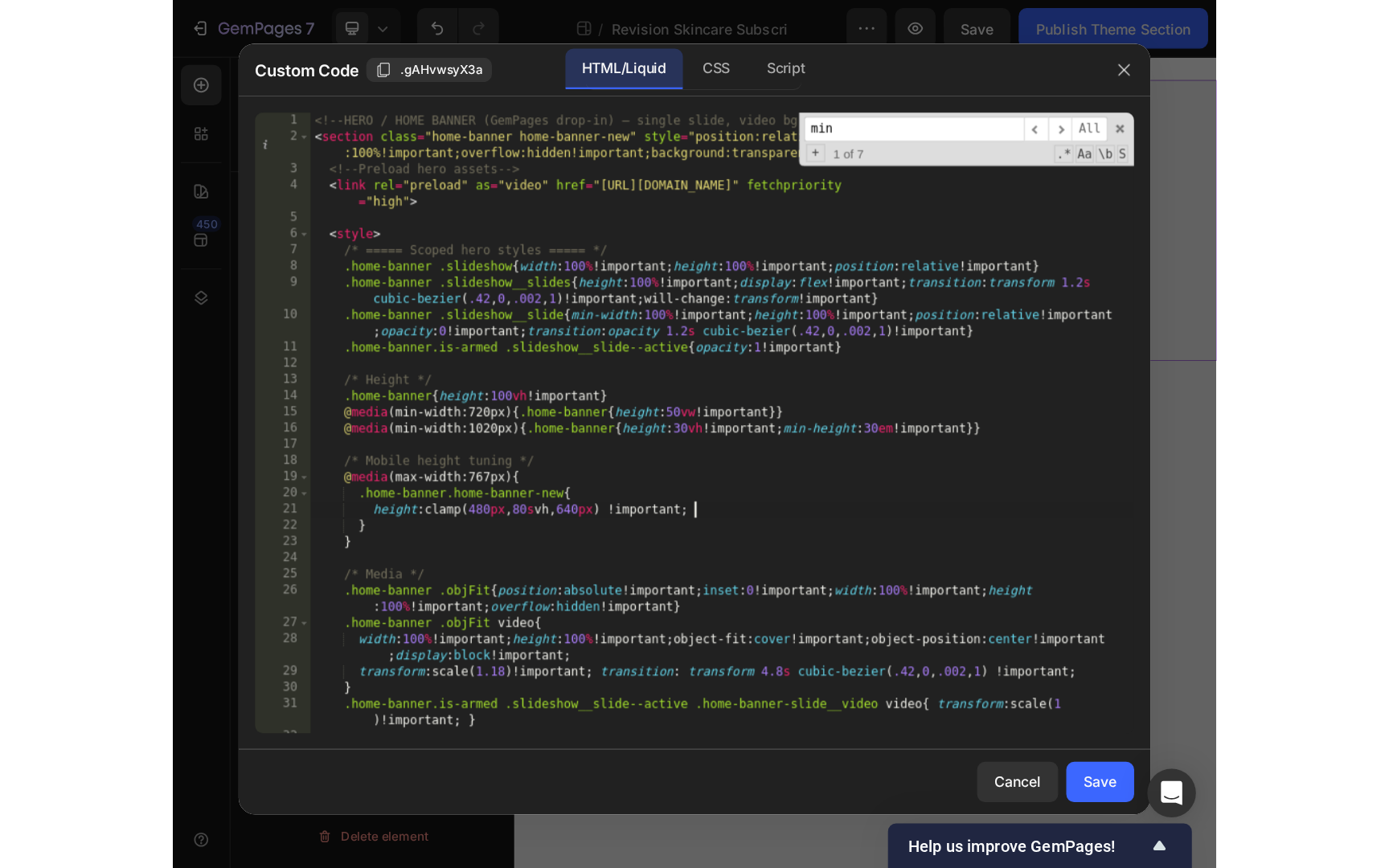
scroll to position [0, 25]
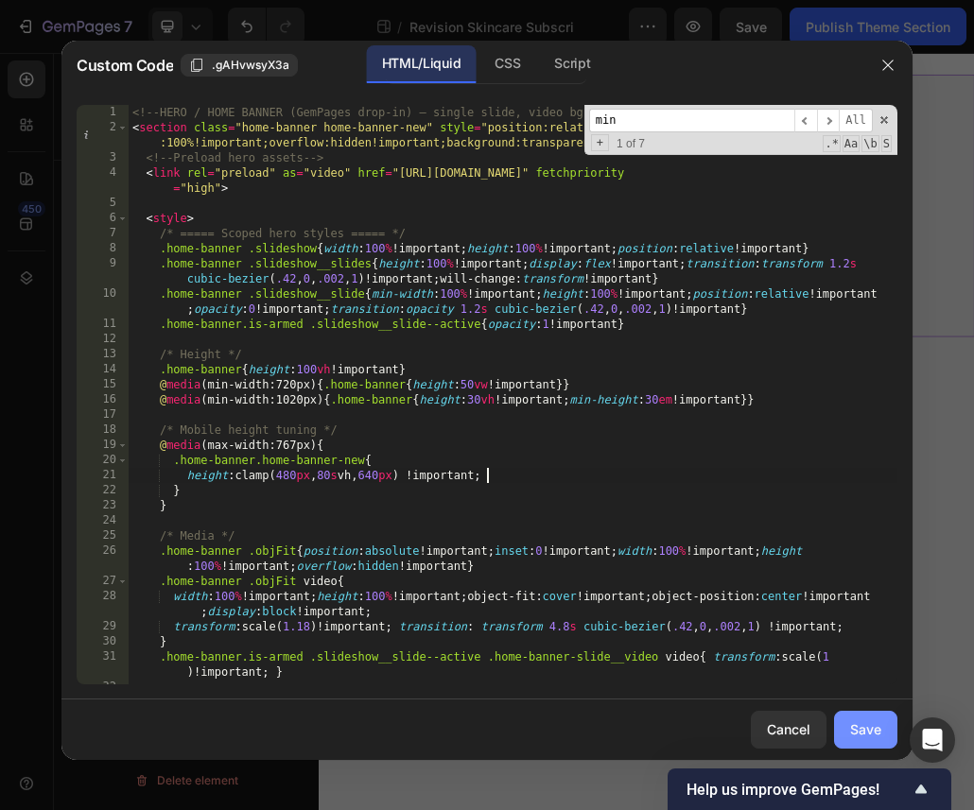
type textarea "height: clamp(480px, 80svh, 640px) !important;"
click at [852, 711] on button "Save" at bounding box center [865, 730] width 63 height 38
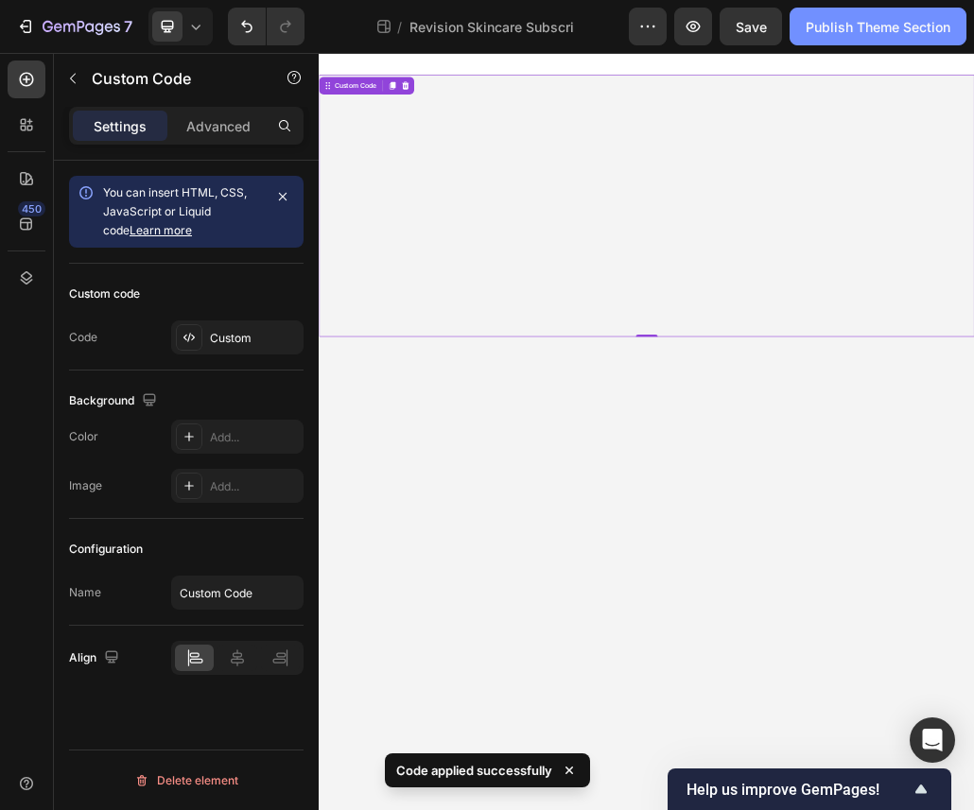
click at [824, 23] on div "Publish Theme Section" at bounding box center [877, 27] width 145 height 20
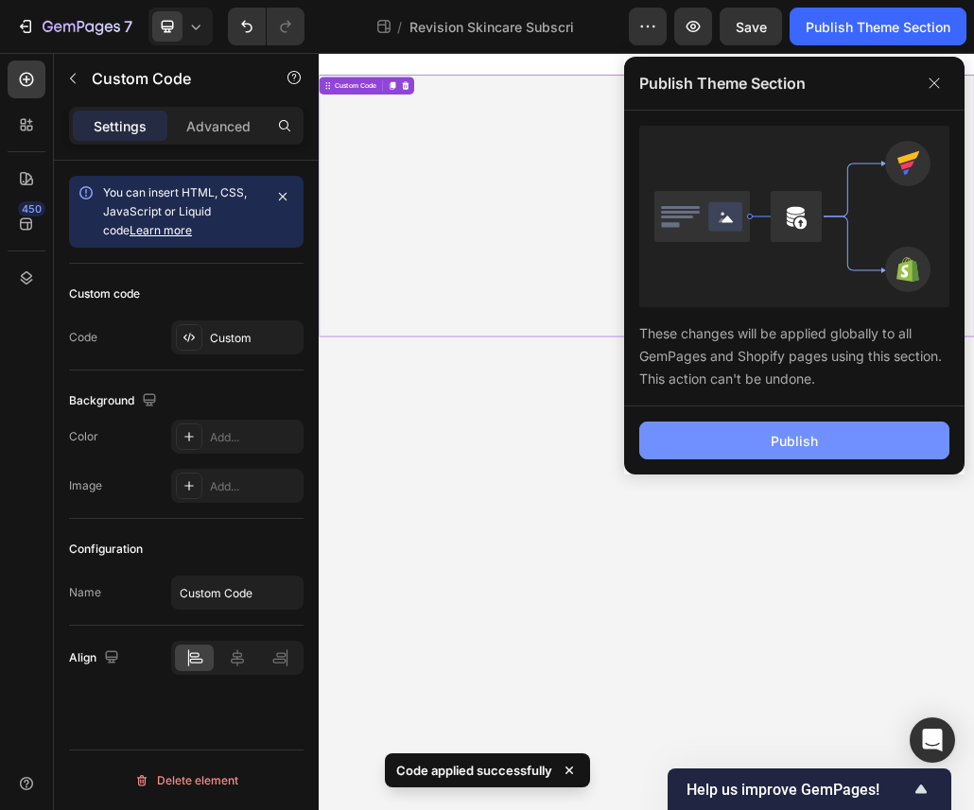
click at [803, 439] on div "Publish" at bounding box center [793, 441] width 47 height 20
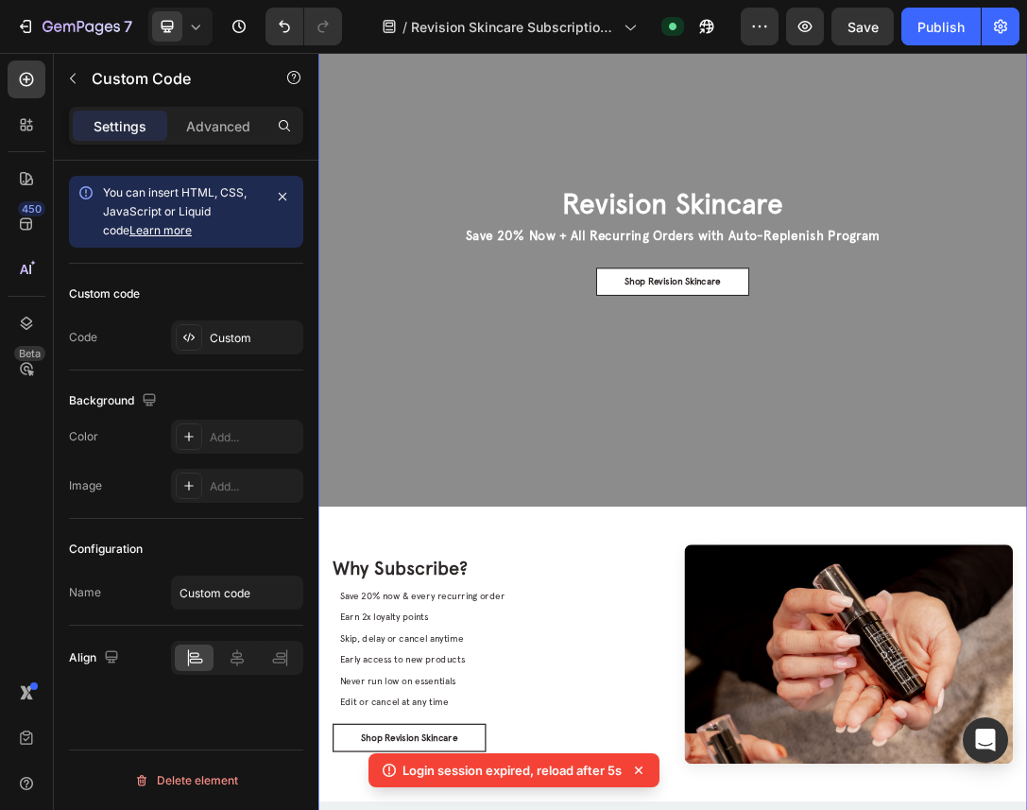
scroll to position [103, 0]
